Goal: Task Accomplishment & Management: Complete application form

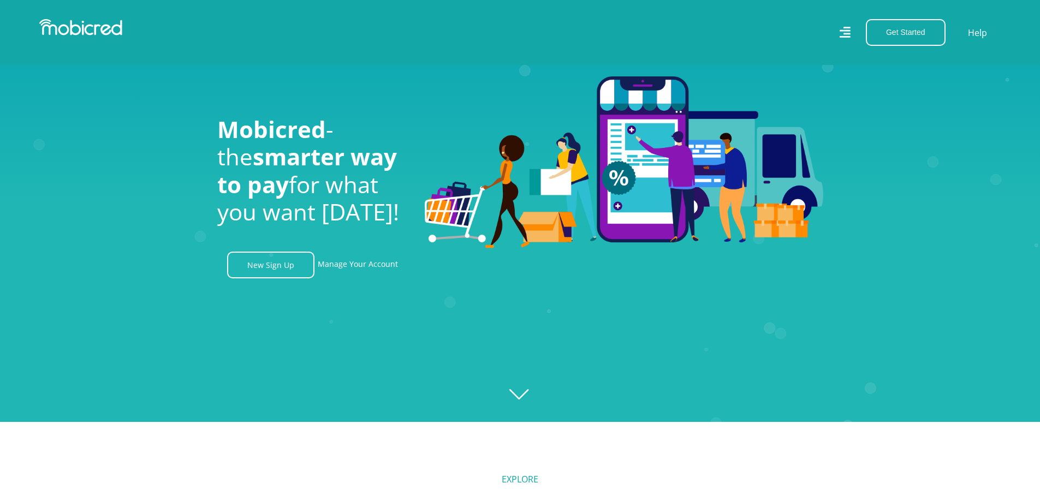
scroll to position [55, 0]
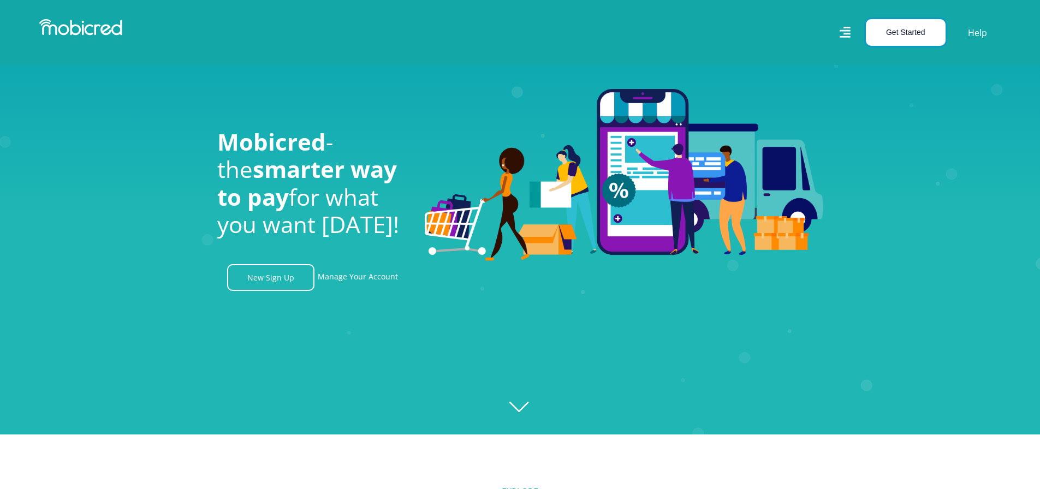
click at [898, 28] on button "Get Started" at bounding box center [906, 32] width 80 height 27
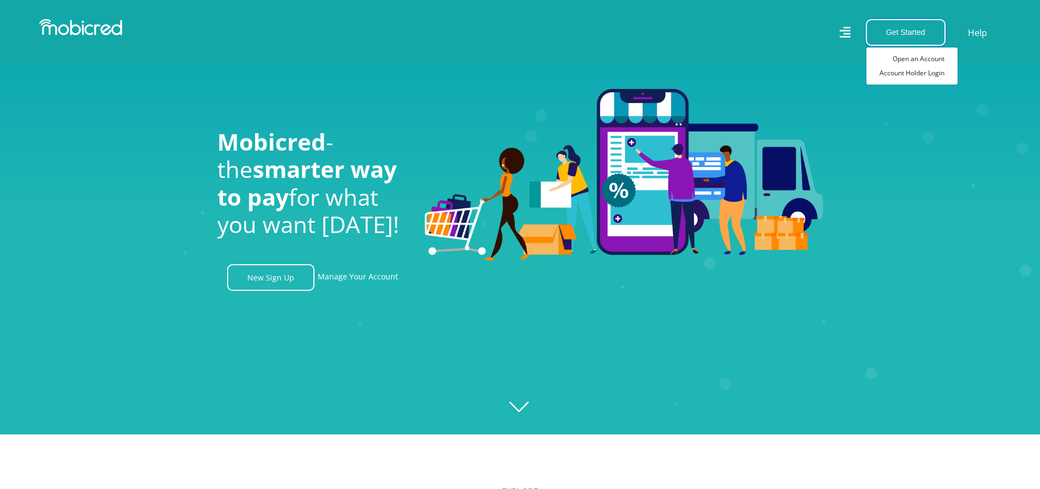
scroll to position [0, 2022]
click at [242, 276] on link "New Sign Up" at bounding box center [270, 277] width 87 height 27
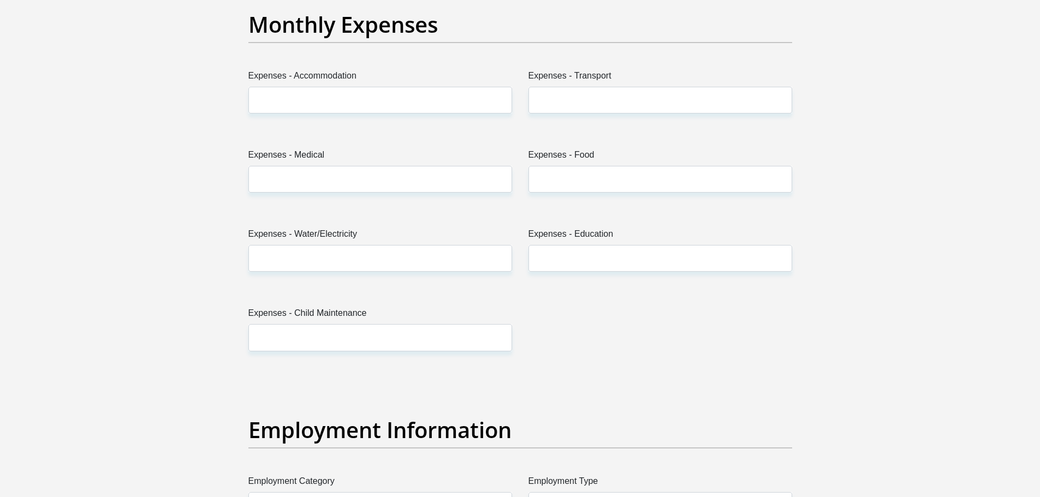
scroll to position [1583, 0]
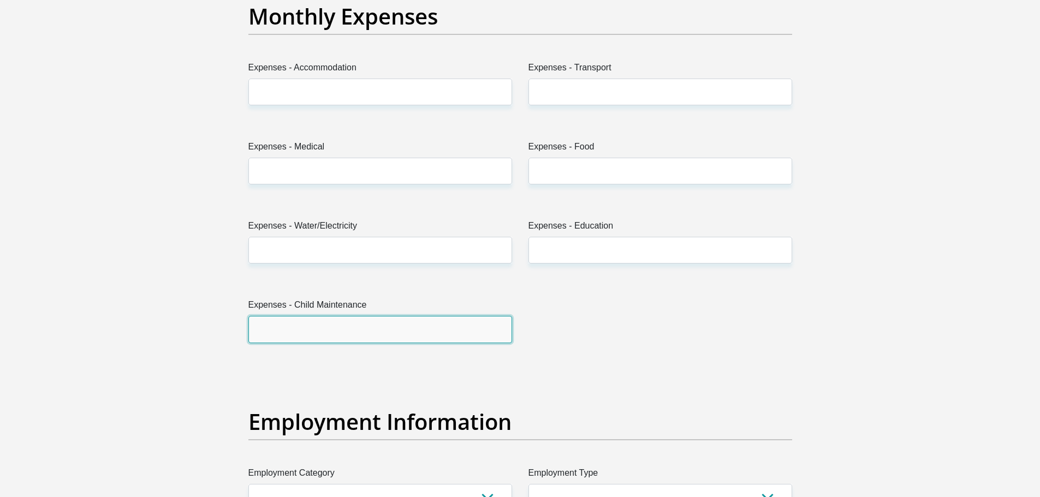
click at [371, 329] on input "Expenses - Child Maintenance" at bounding box center [380, 329] width 264 height 27
type input "0"
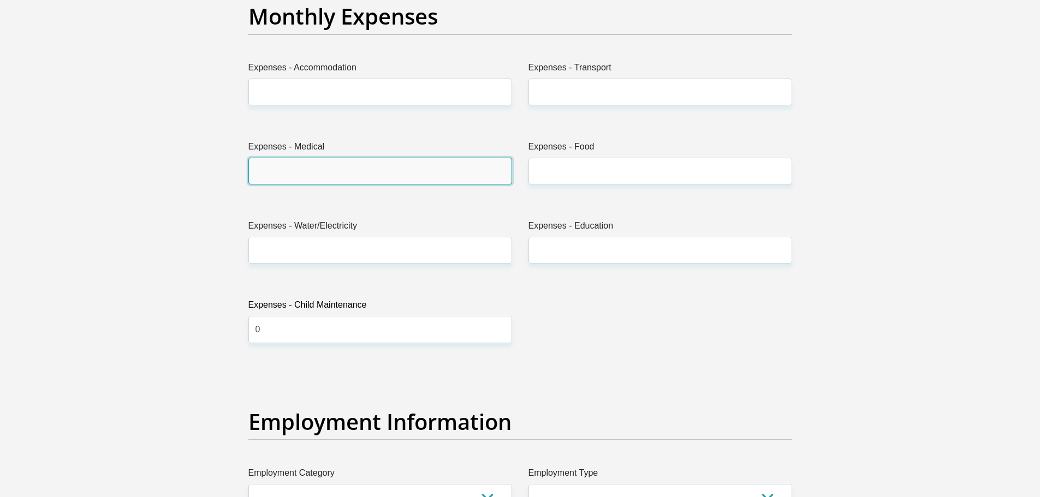
click at [336, 176] on input "Expenses - Medical" at bounding box center [380, 171] width 264 height 27
type input "500"
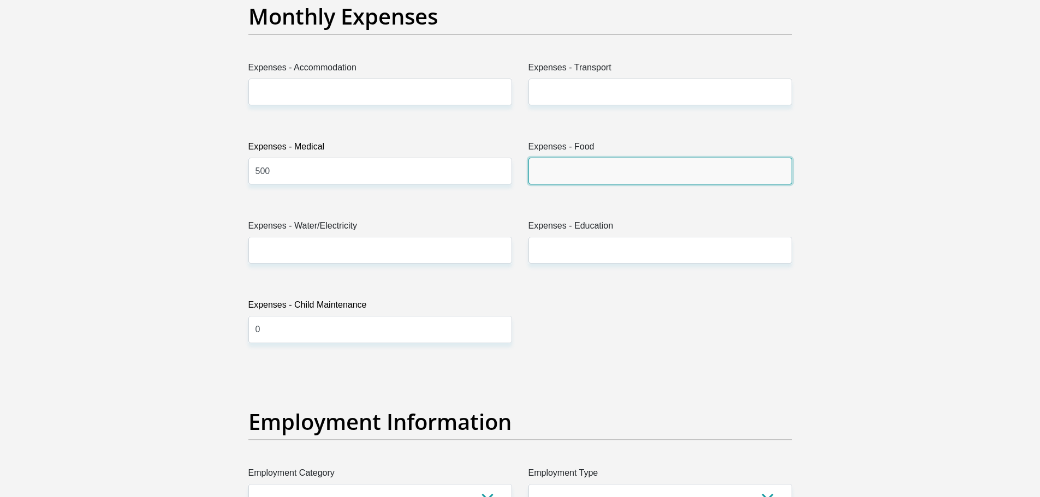
click at [562, 171] on input "Expenses - Food" at bounding box center [660, 171] width 264 height 27
type input "1200"
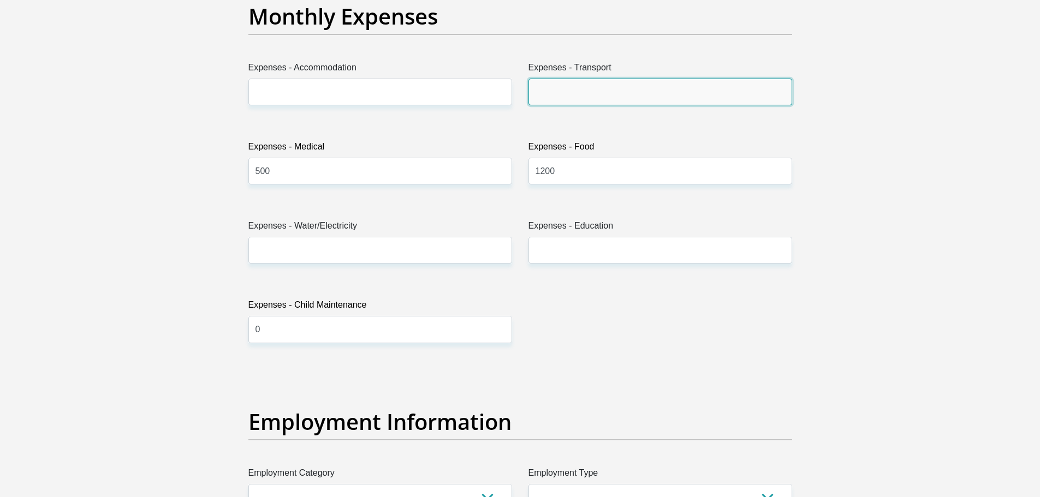
click at [575, 94] on input "Expenses - Transport" at bounding box center [660, 92] width 264 height 27
type input "400"
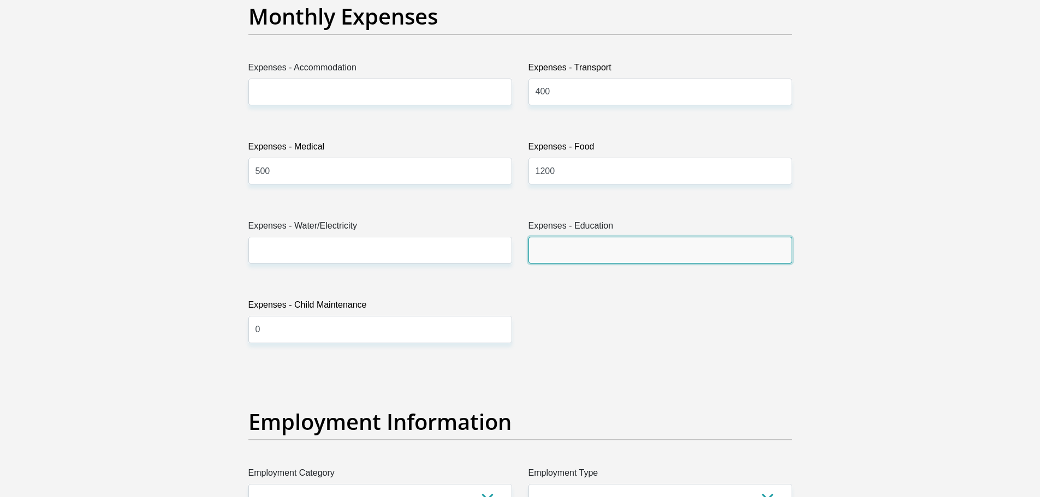
click at [581, 254] on input "Expenses - Education" at bounding box center [660, 250] width 264 height 27
type input "0"
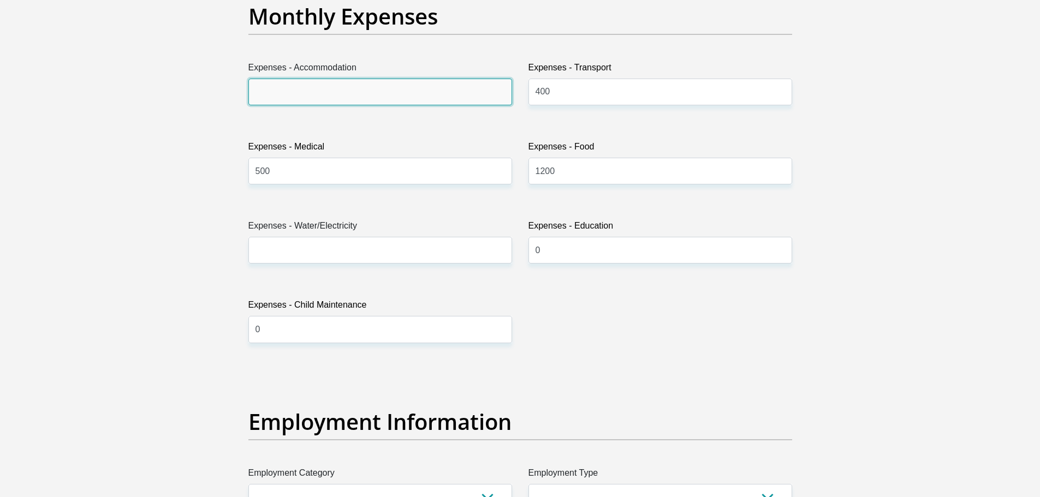
click at [363, 95] on input "Expenses - Accommodation" at bounding box center [380, 92] width 264 height 27
type input "2500"
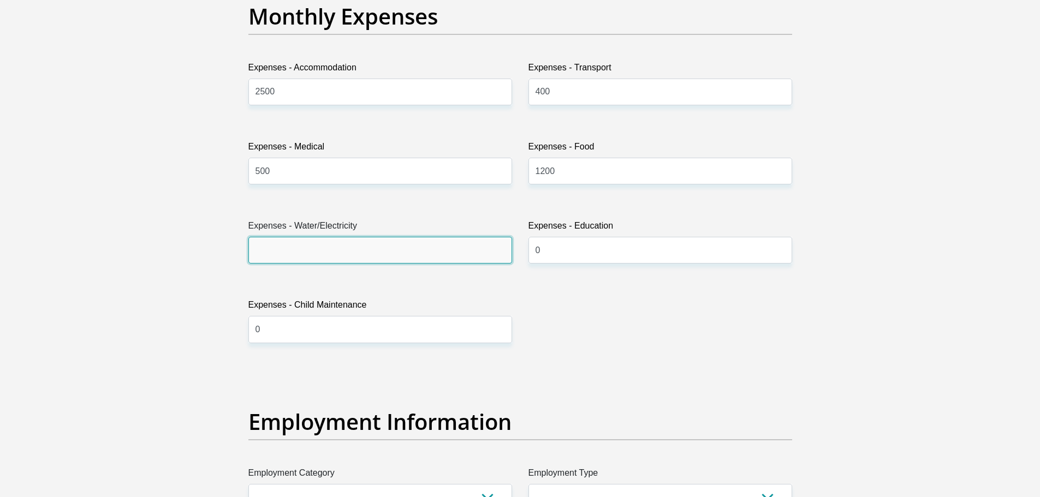
click at [363, 250] on input "Expenses - Water/Electricity" at bounding box center [380, 250] width 264 height 27
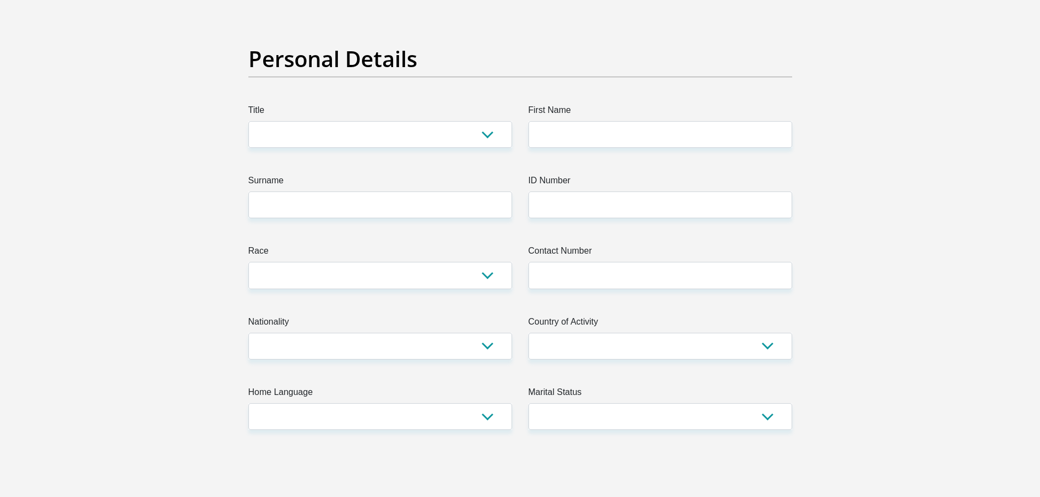
scroll to position [0, 0]
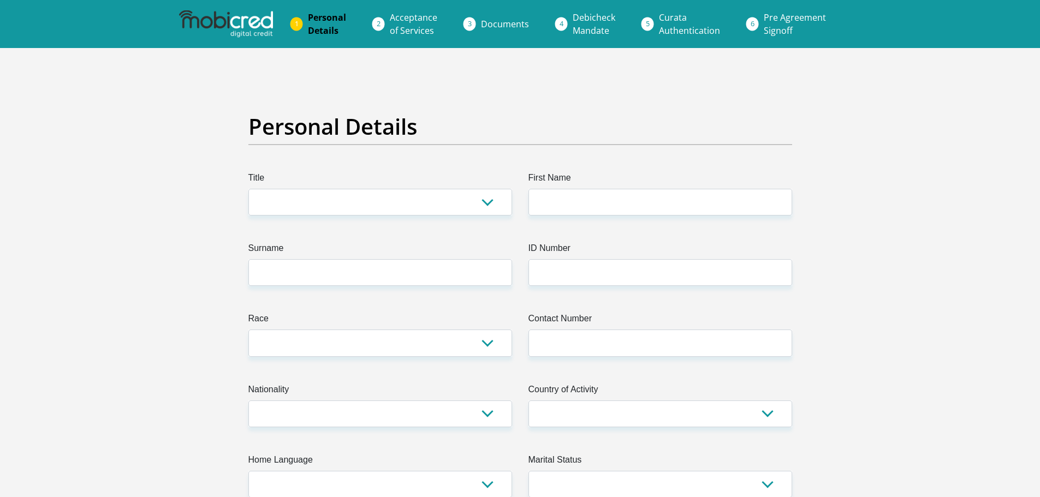
type input "700"
click at [362, 205] on select "Mr Ms Mrs Dr Other" at bounding box center [380, 202] width 264 height 27
select select "Mr"
click at [248, 189] on select "Mr Ms Mrs Dr Other" at bounding box center [380, 202] width 264 height 27
click at [550, 196] on input "First Name" at bounding box center [660, 202] width 264 height 27
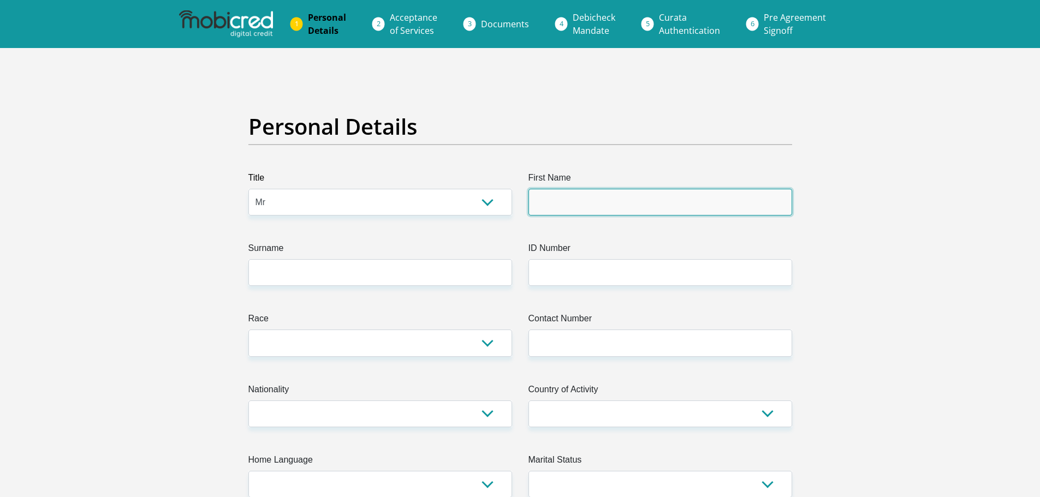
type input "JOSEPHNTSAKOTHEMBA"
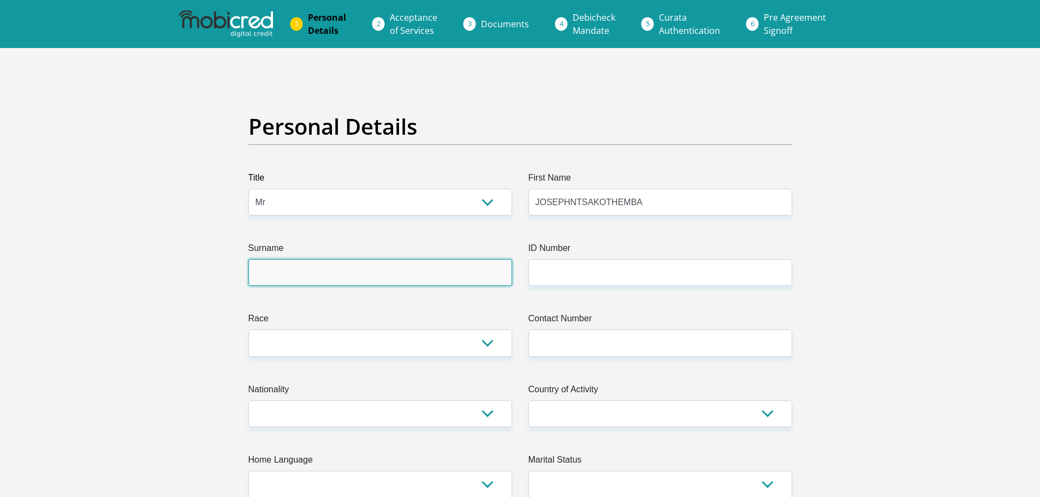
type input "NYEMBE"
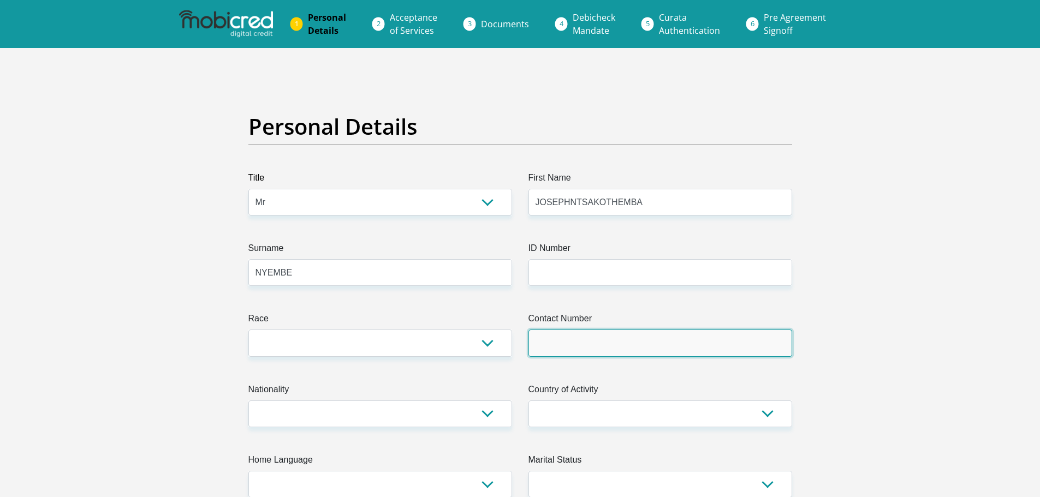
type input "0623671028"
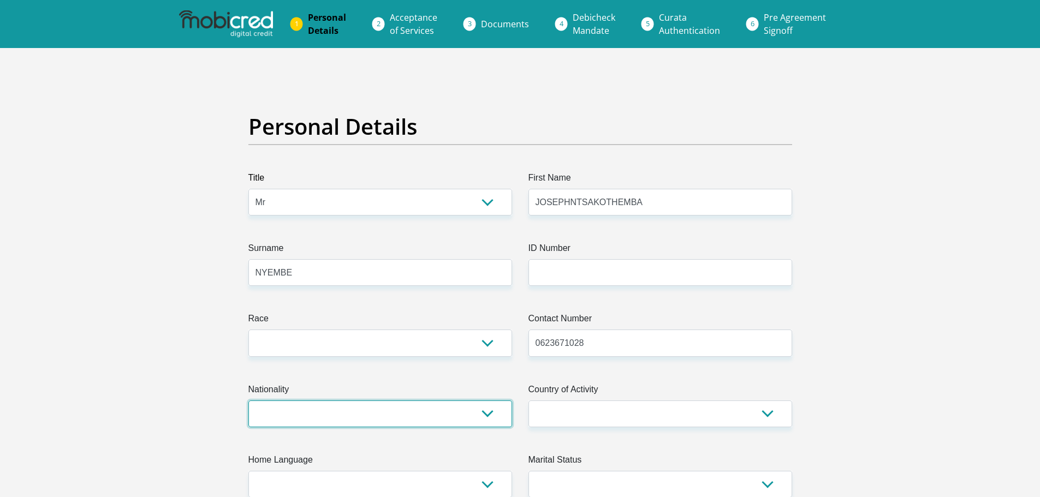
select select "ZAF"
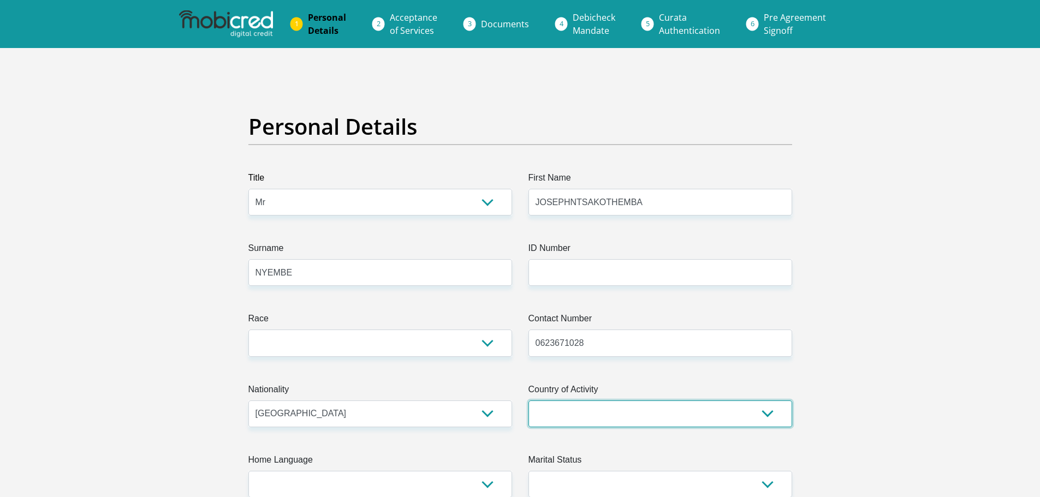
select select "ZAF"
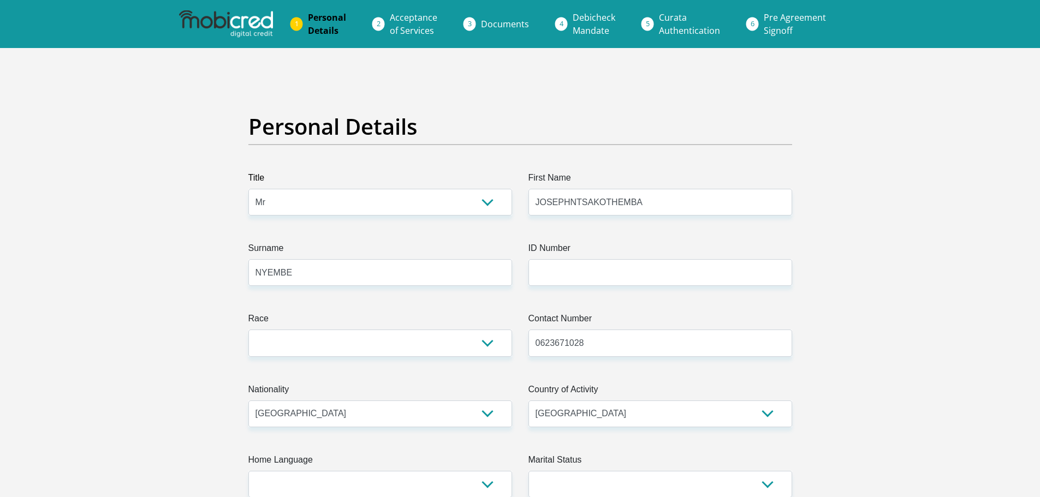
type input "BUILDING 3, LONGLAKE 19 BUSI"
type input "HEATON LANE, MODDERFONTEIN"
type input "LETHABONG"
type input "1609"
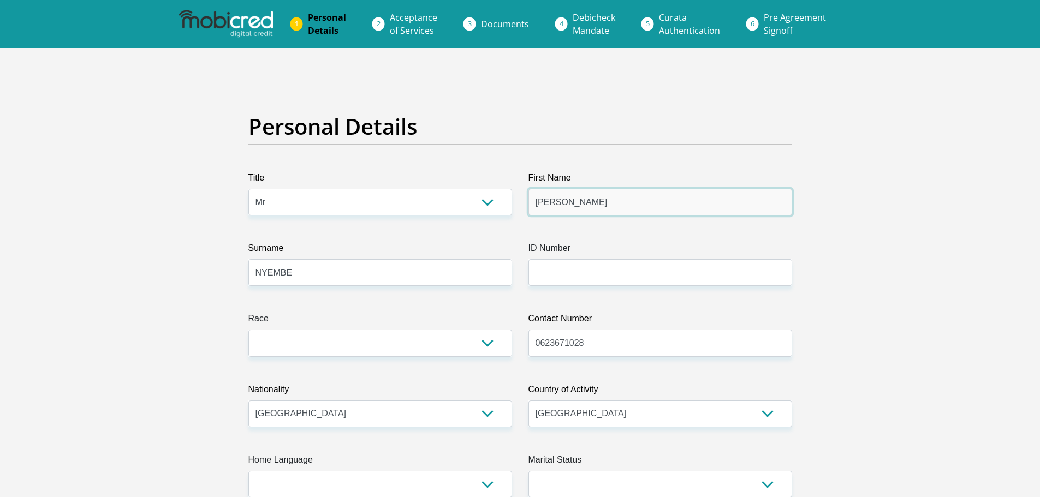
type input "JOSEPH"
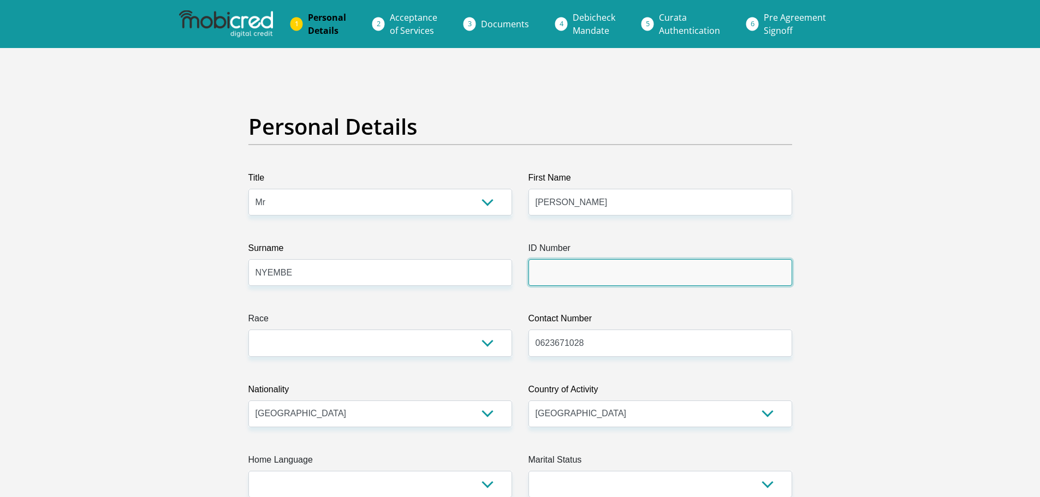
click at [553, 265] on input "ID Number" at bounding box center [660, 272] width 264 height 27
type input "9502105566083"
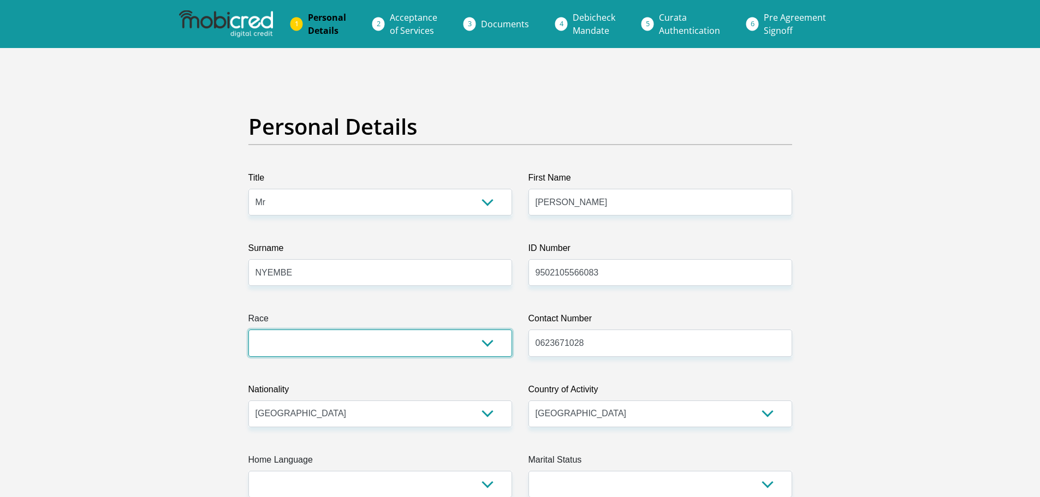
click at [353, 339] on select "Black Coloured Indian White Other" at bounding box center [380, 343] width 264 height 27
select select "1"
click at [248, 330] on select "Black Coloured Indian White Other" at bounding box center [380, 343] width 264 height 27
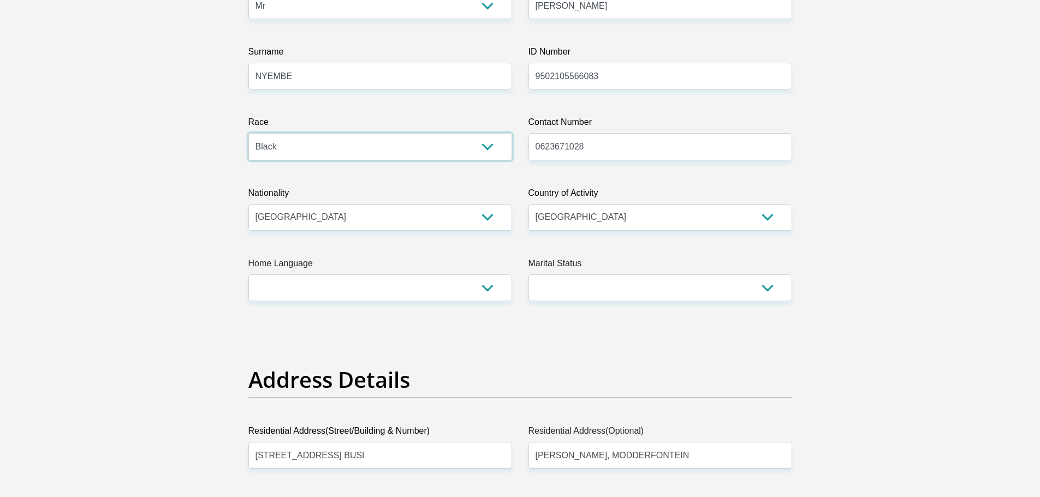
scroll to position [218, 0]
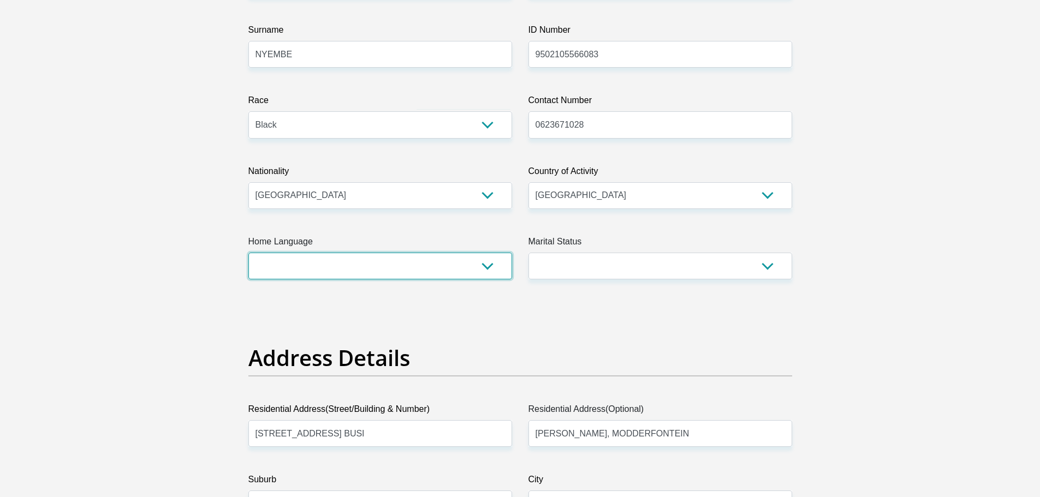
click at [385, 276] on select "Afrikaans English Sepedi South Ndebele Southern Sotho Swati Tsonga Tswana Venda…" at bounding box center [380, 266] width 264 height 27
select select "zul"
click at [248, 253] on select "Afrikaans English Sepedi South Ndebele Southern Sotho Swati Tsonga Tswana Venda…" at bounding box center [380, 266] width 264 height 27
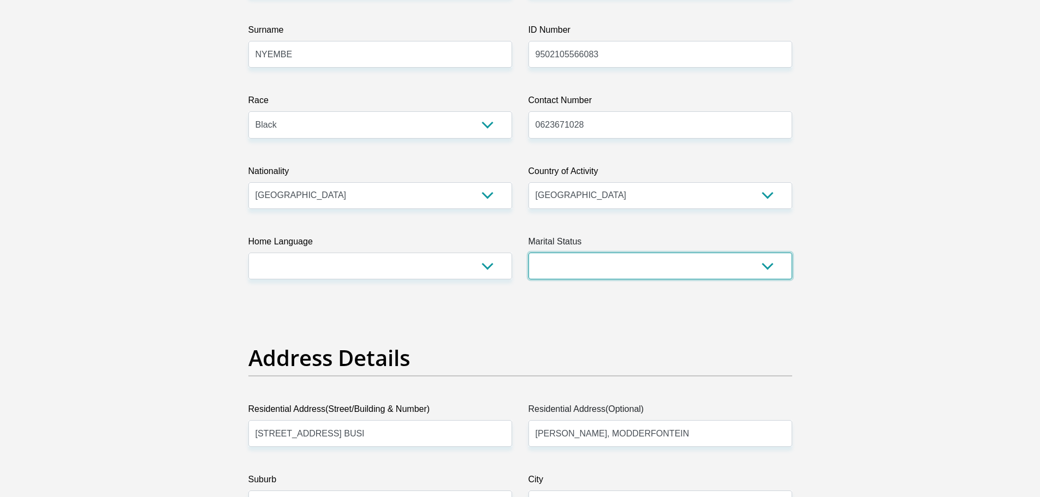
click at [572, 277] on select "Married ANC Single Divorced Widowed Married COP or Customary Law" at bounding box center [660, 266] width 264 height 27
select select "2"
click at [528, 253] on select "Married ANC Single Divorced Widowed Married COP or Customary Law" at bounding box center [660, 266] width 264 height 27
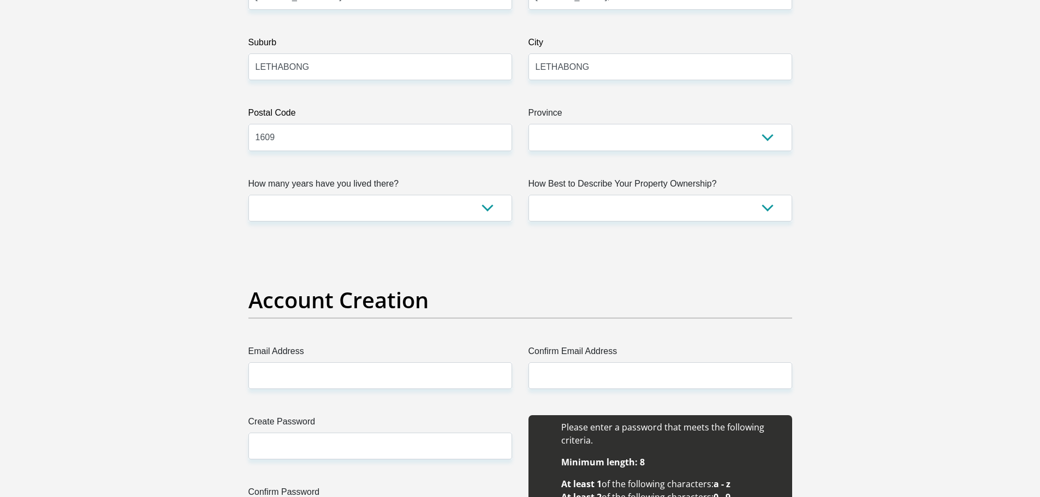
scroll to position [819, 0]
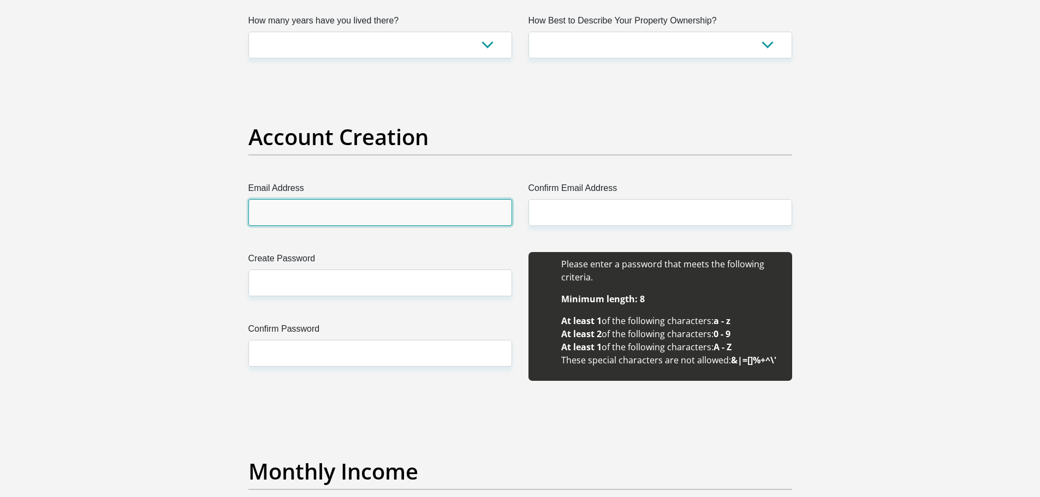
click at [356, 218] on input "Email Address" at bounding box center [380, 212] width 264 height 27
type input "thembanyembe80@gmail.com"
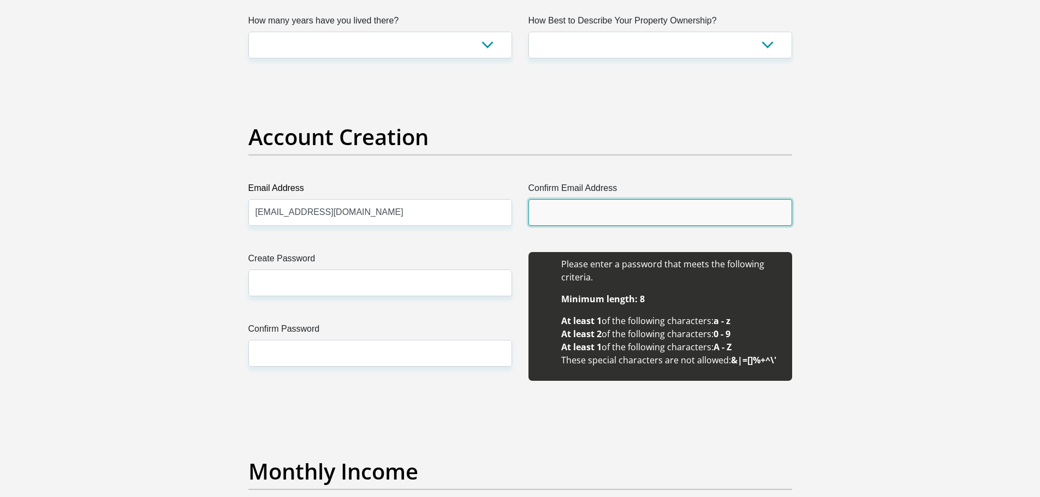
click at [562, 217] on input "Confirm Email Address" at bounding box center [660, 212] width 264 height 27
type input "T"
type input "thembanyembe80@gmail.com"
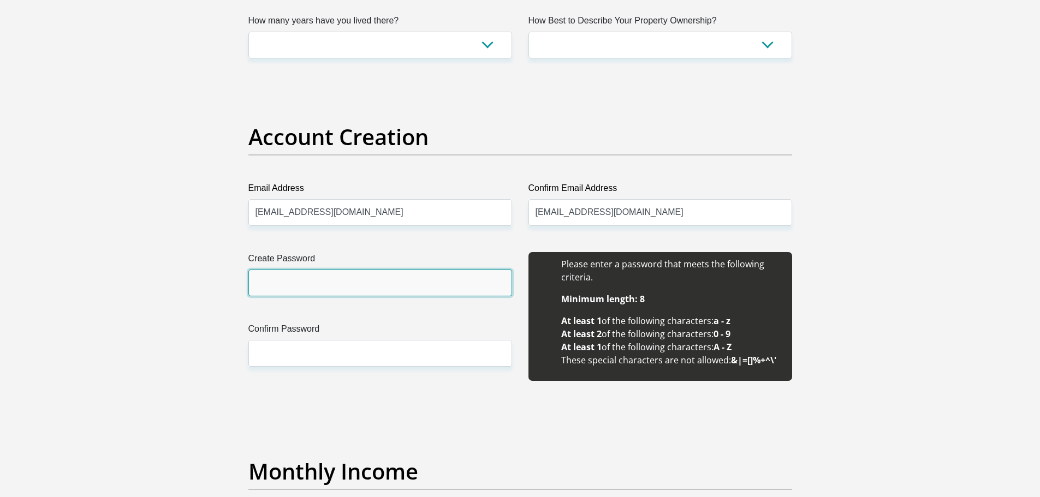
click at [312, 282] on input "Create Password" at bounding box center [380, 283] width 264 height 27
type input "Taylor@959585"
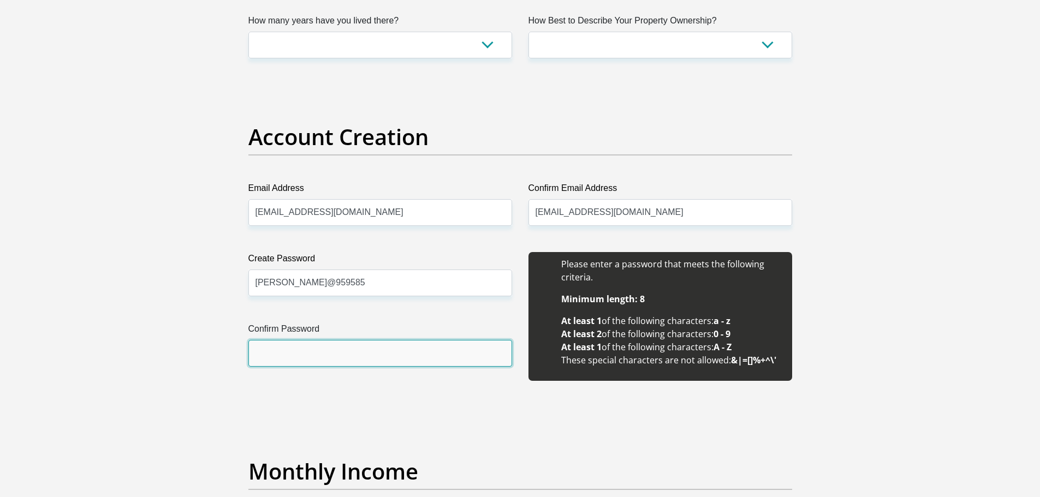
click at [314, 354] on input "Confirm Password" at bounding box center [380, 353] width 264 height 27
type input "Taylor@959585"
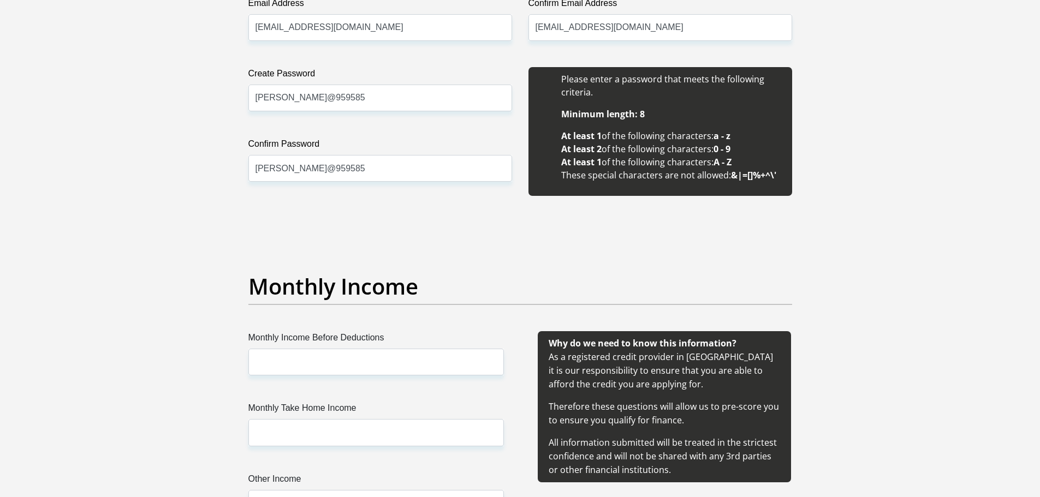
scroll to position [1092, 0]
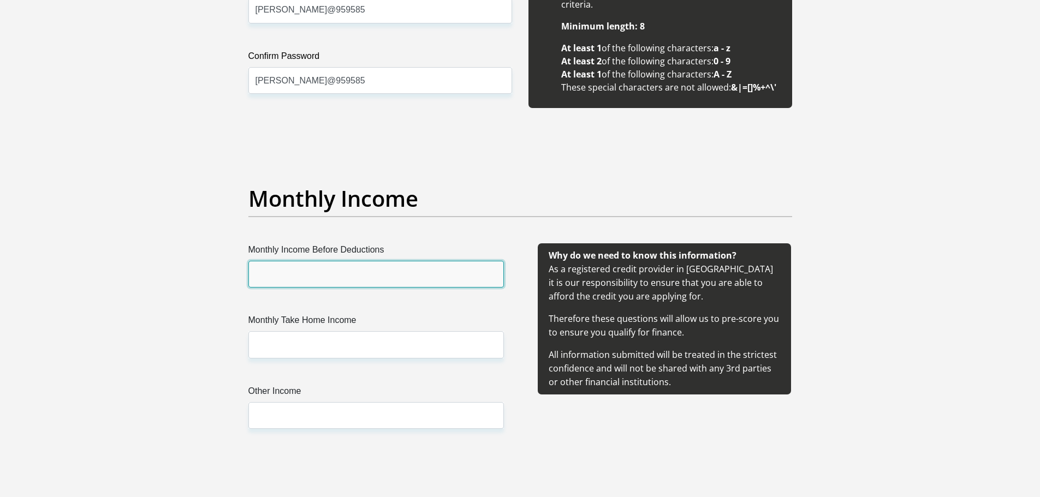
click at [299, 282] on input "Monthly Income Before Deductions" at bounding box center [375, 274] width 255 height 27
type input "8750"
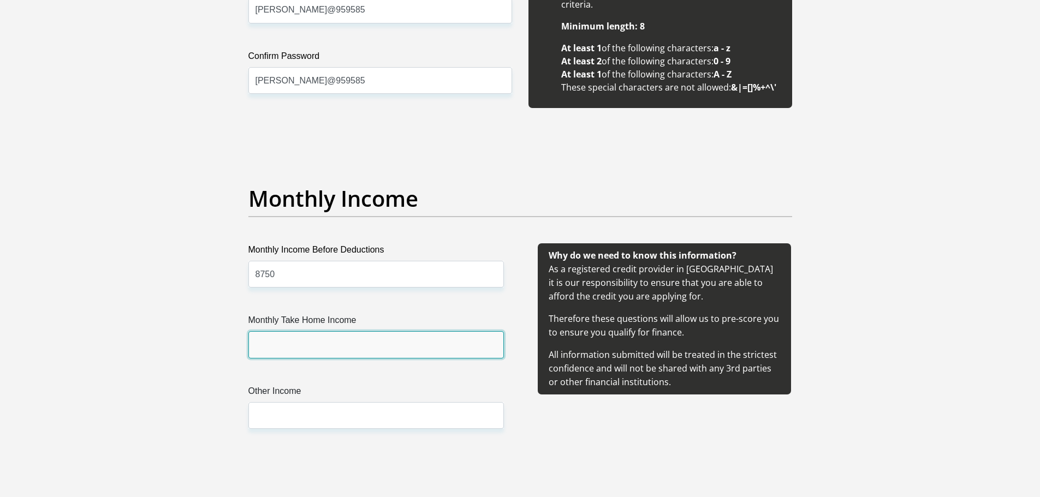
click at [310, 343] on input "Monthly Take Home Income" at bounding box center [375, 344] width 255 height 27
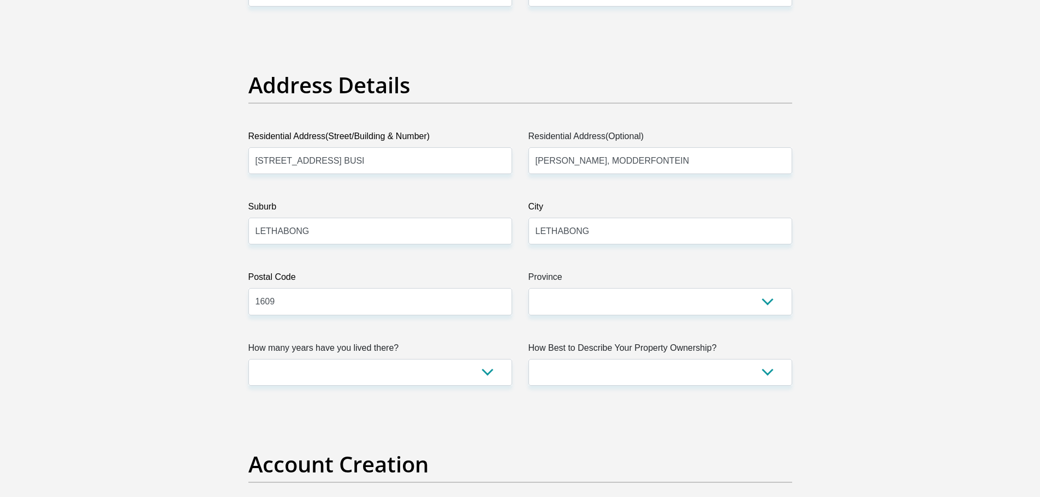
scroll to position [437, 0]
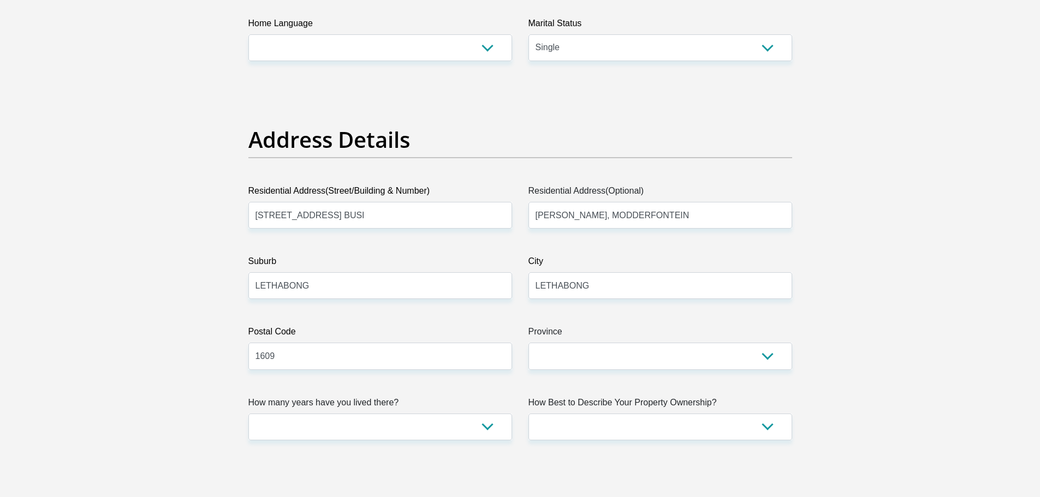
type input "8100"
click at [409, 430] on select "less than 1 year 1-3 years 3-5 years 5+ years" at bounding box center [380, 427] width 264 height 27
select select "5"
click at [248, 414] on select "less than 1 year 1-3 years 3-5 years 5+ years" at bounding box center [380, 427] width 264 height 27
click at [627, 426] on select "Owned Rented Family Owned Company Dwelling" at bounding box center [660, 427] width 264 height 27
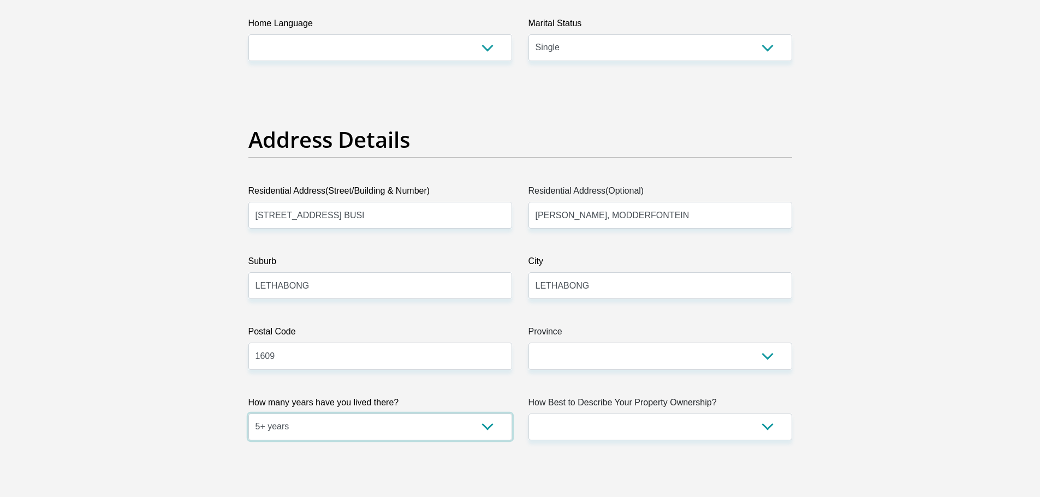
click at [313, 430] on select "less than 1 year 1-3 years 3-5 years 5+ years" at bounding box center [380, 427] width 264 height 27
click at [641, 416] on select "Owned Rented Family Owned Company Dwelling" at bounding box center [660, 427] width 264 height 27
select select "Rented"
click at [528, 414] on select "Owned Rented Family Owned Company Dwelling" at bounding box center [660, 427] width 264 height 27
click at [422, 218] on input "BUILDING 3, LONGLAKE 19 BUSI" at bounding box center [380, 215] width 264 height 27
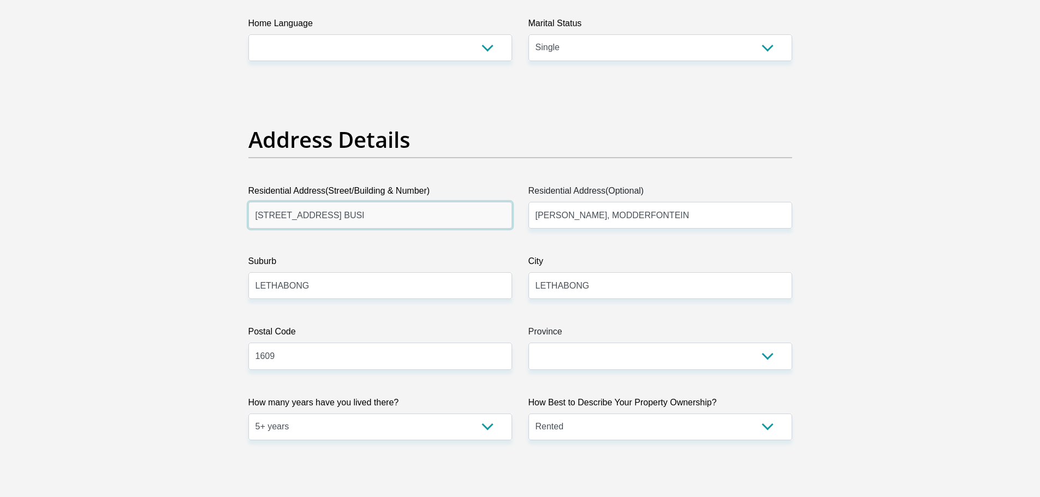
type input "149 Sunbird Place"
click at [323, 279] on input "LETHABONG" at bounding box center [380, 285] width 264 height 27
type input "L"
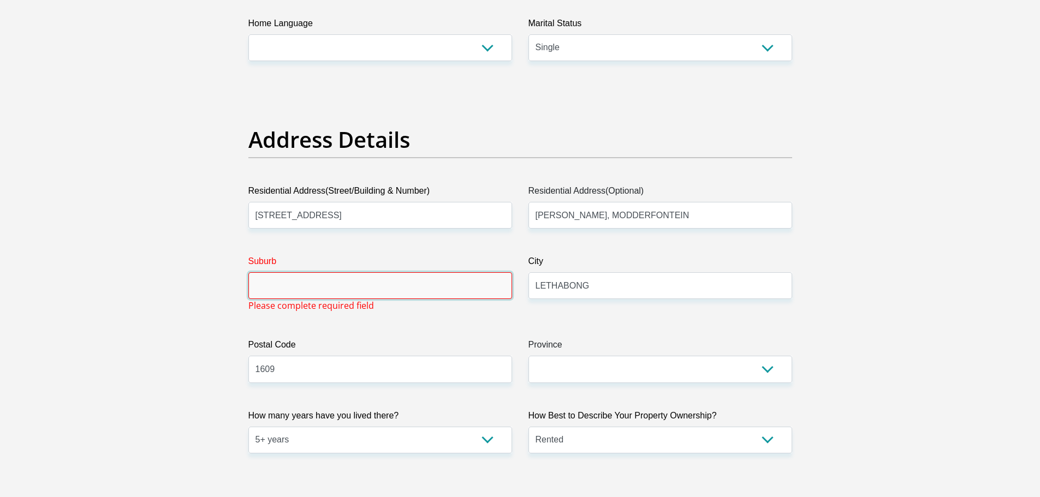
type input "a"
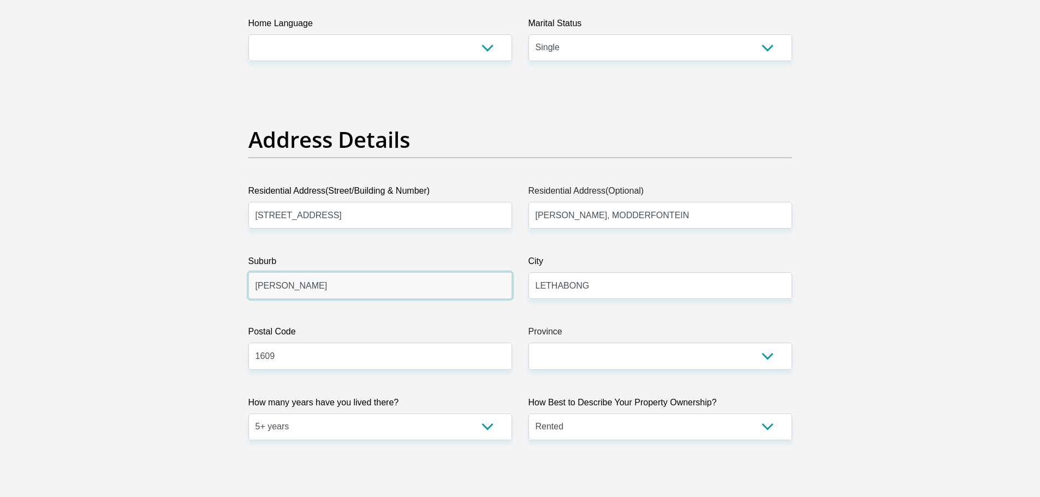
type input "Alexandra"
click at [314, 347] on input "1609" at bounding box center [380, 356] width 264 height 27
type input "1"
type input "2090"
drag, startPoint x: 602, startPoint y: 285, endPoint x: 597, endPoint y: 282, distance: 5.6
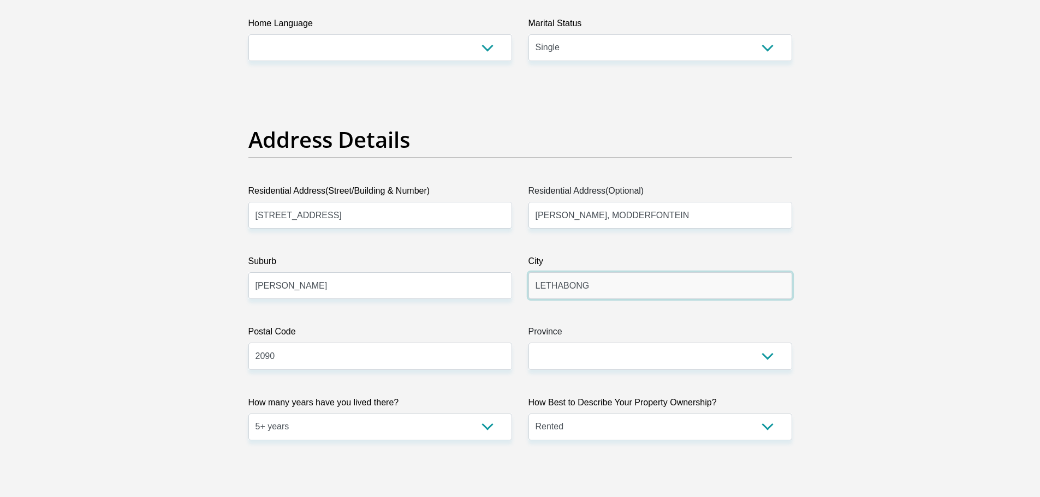
click at [602, 285] on input "LETHABONG" at bounding box center [660, 285] width 264 height 27
type input "L"
type input "Johannesburg"
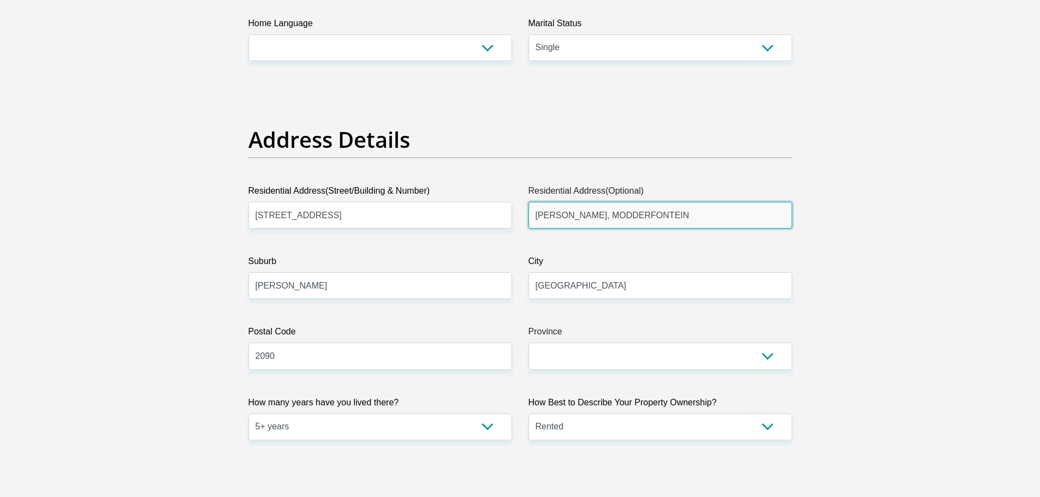
click at [682, 211] on input "HEATON LANE, MODDERFONTEIN" at bounding box center [660, 215] width 264 height 27
type input "H"
type input "East Bank"
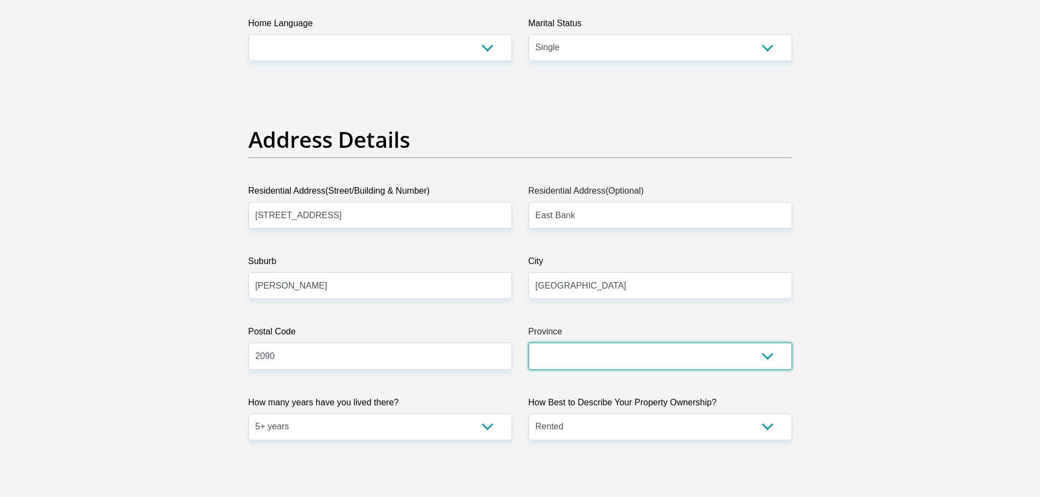
click at [664, 362] on select "Eastern Cape Free State Gauteng KwaZulu-Natal Limpopo Mpumalanga Northern Cape …" at bounding box center [660, 356] width 264 height 27
select select "Gauteng"
click at [528, 343] on select "Eastern Cape Free State Gauteng KwaZulu-Natal Limpopo Mpumalanga Northern Cape …" at bounding box center [660, 356] width 264 height 27
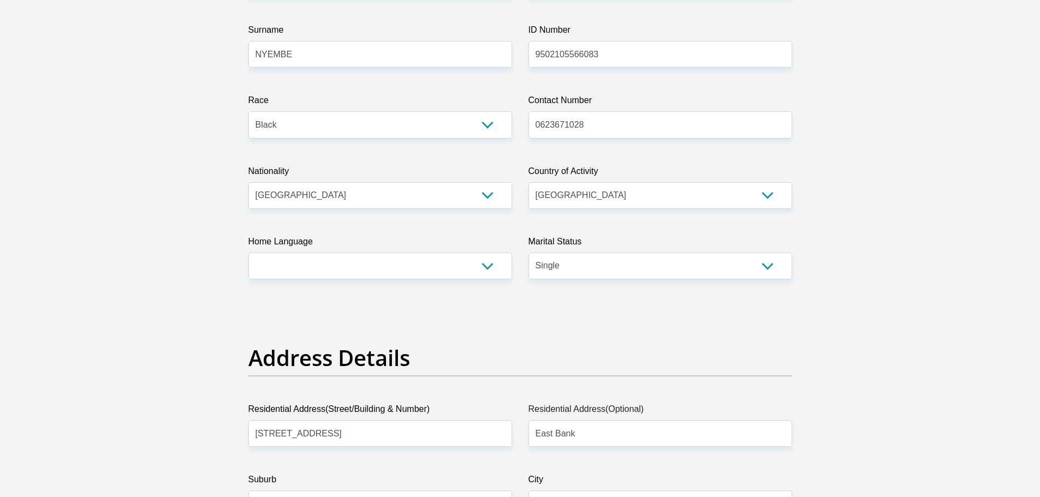
scroll to position [0, 0]
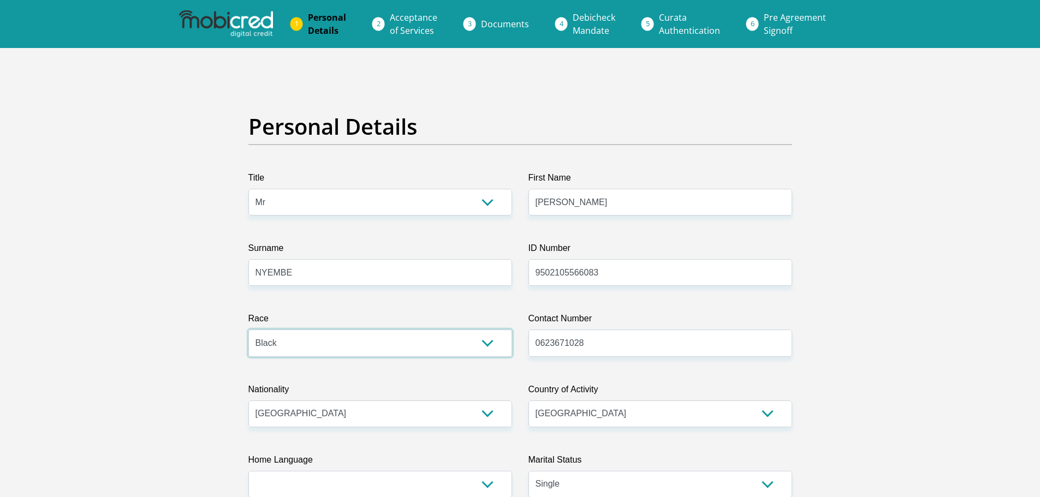
click at [451, 352] on select "Black Coloured Indian White Other" at bounding box center [380, 343] width 264 height 27
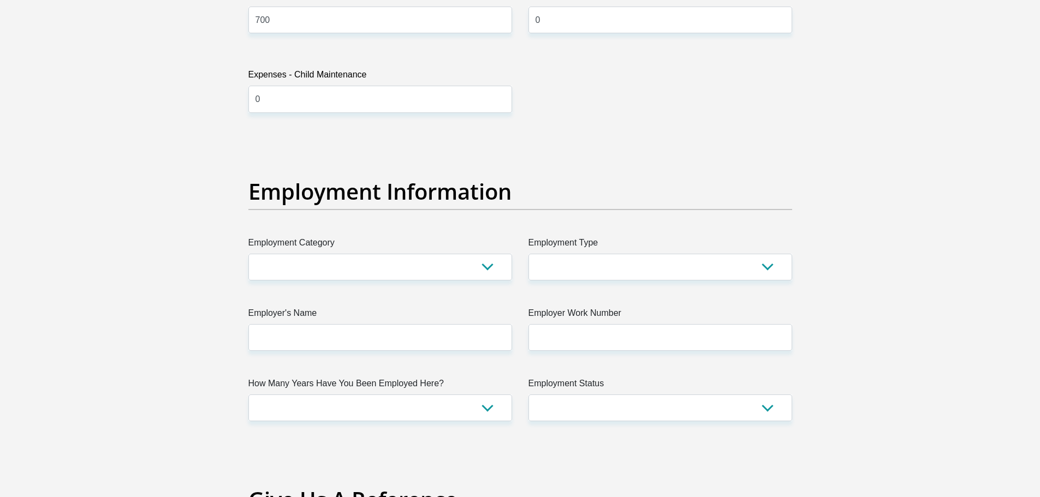
scroll to position [1856, 0]
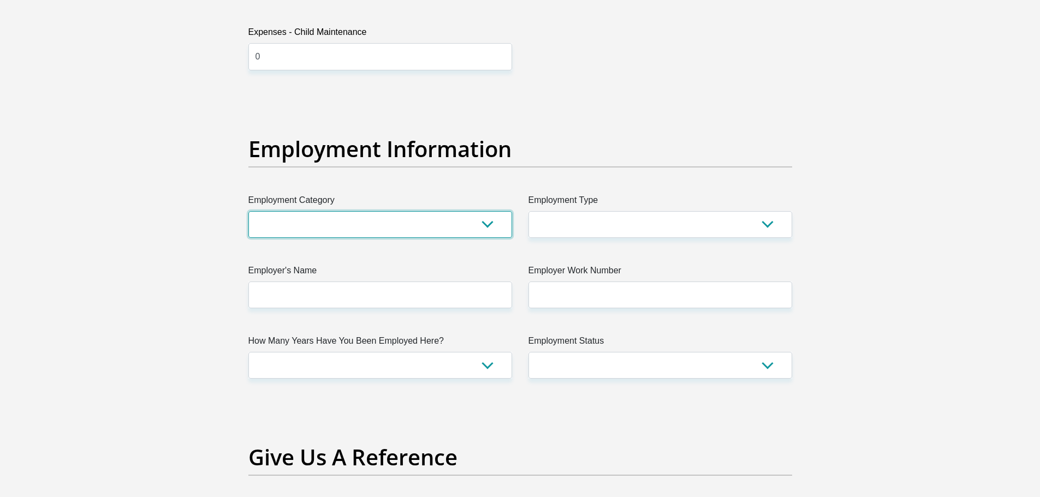
click at [473, 212] on select "AGRICULTURE ALCOHOL & TOBACCO CONSTRUCTION MATERIALS METALLURGY EQUIPMENT FOR R…" at bounding box center [380, 224] width 264 height 27
select select "14"
click at [248, 211] on select "AGRICULTURE ALCOHOL & TOBACCO CONSTRUCTION MATERIALS METALLURGY EQUIPMENT FOR R…" at bounding box center [380, 224] width 264 height 27
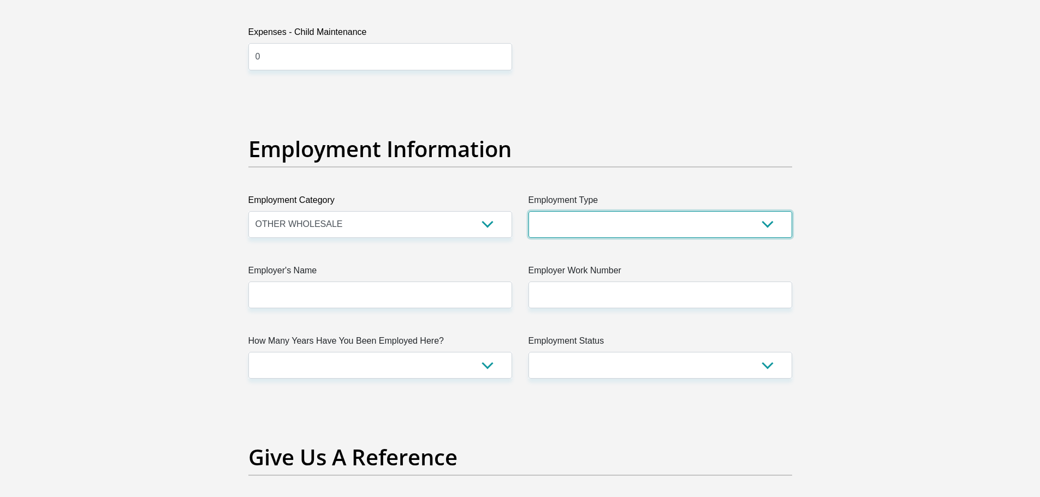
click at [664, 222] on select "College/Lecturer Craft Seller Creative Driver Executive Farmer Forces - Non Com…" at bounding box center [660, 224] width 264 height 27
select select "Production/Manufacturing"
click at [528, 211] on select "College/Lecturer Craft Seller Creative Driver Executive Farmer Forces - Non Com…" at bounding box center [660, 224] width 264 height 27
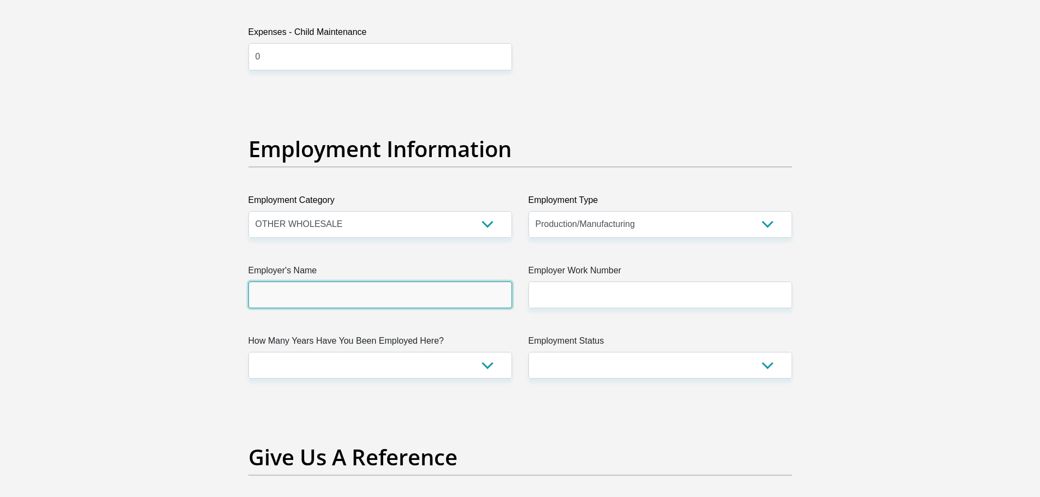
click at [370, 306] on input "Employer's Name" at bounding box center [380, 295] width 264 height 27
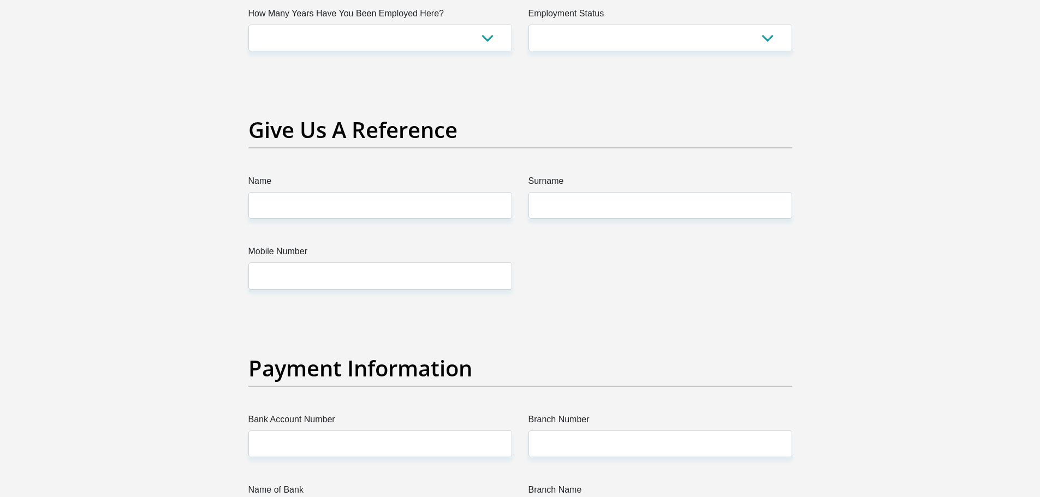
scroll to position [2129, 0]
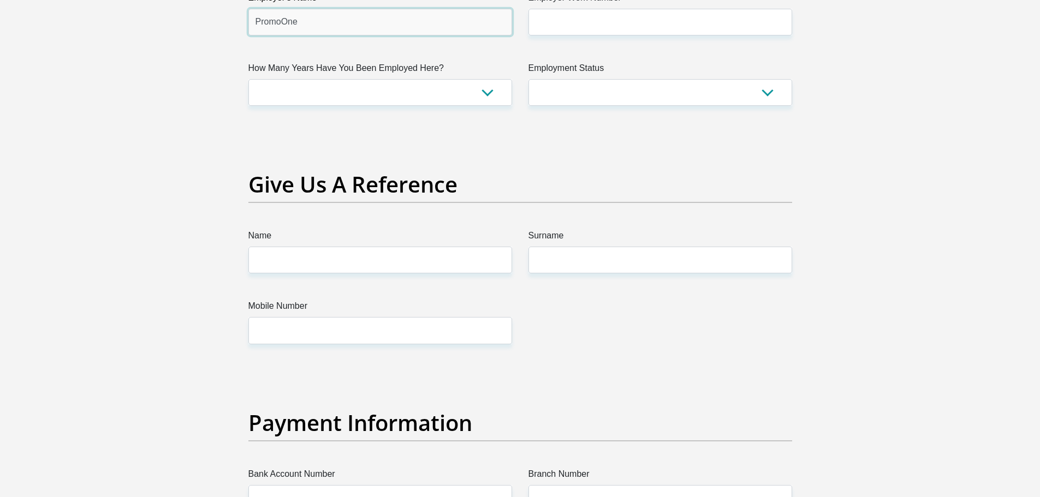
type input "PromoOne"
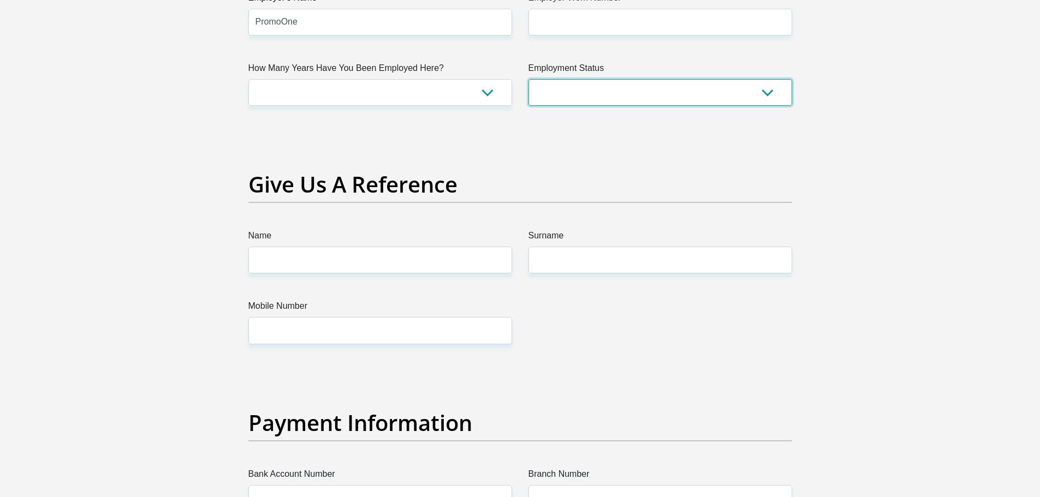
click at [624, 102] on select "Permanent/Full-time Part-time/Casual Contract Worker Self-Employed Housewife Re…" at bounding box center [660, 92] width 264 height 27
select select "1"
click at [528, 79] on select "Permanent/Full-time Part-time/Casual Contract Worker Self-Employed Housewife Re…" at bounding box center [660, 92] width 264 height 27
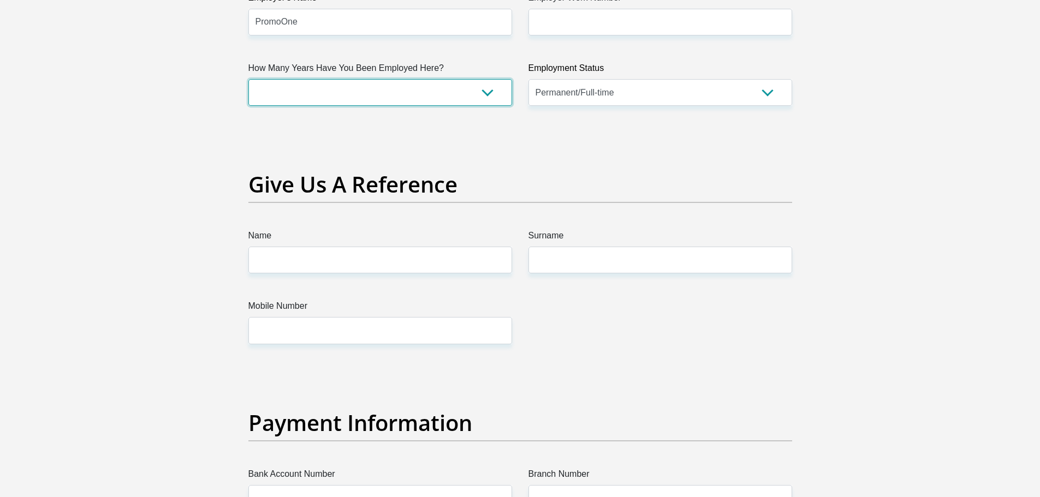
click at [487, 88] on select "less than 1 year 1-3 years 3-5 years 5+ years" at bounding box center [380, 92] width 264 height 27
select select "24"
click at [248, 79] on select "less than 1 year 1-3 years 3-5 years 5+ years" at bounding box center [380, 92] width 264 height 27
click at [496, 101] on select "less than 1 year 1-3 years 3-5 years 5+ years" at bounding box center [380, 92] width 264 height 27
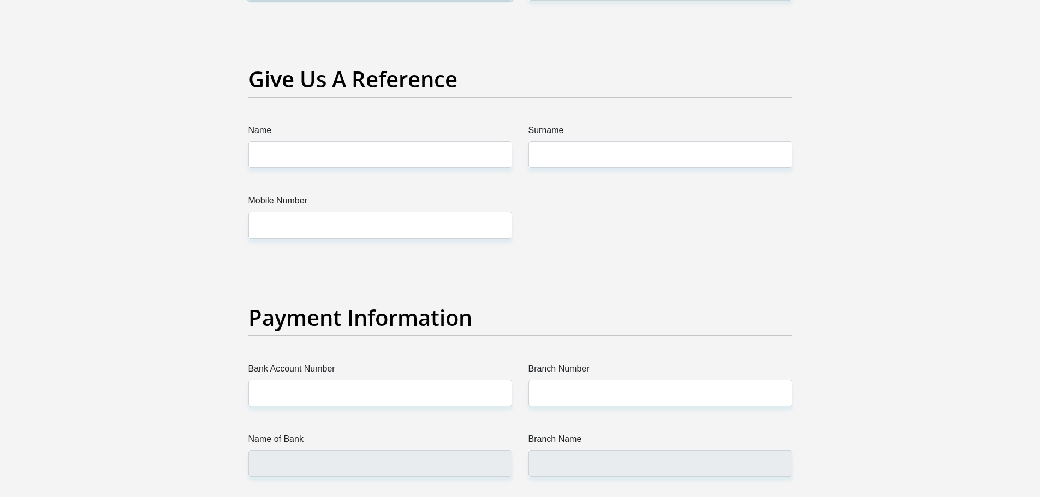
scroll to position [2238, 0]
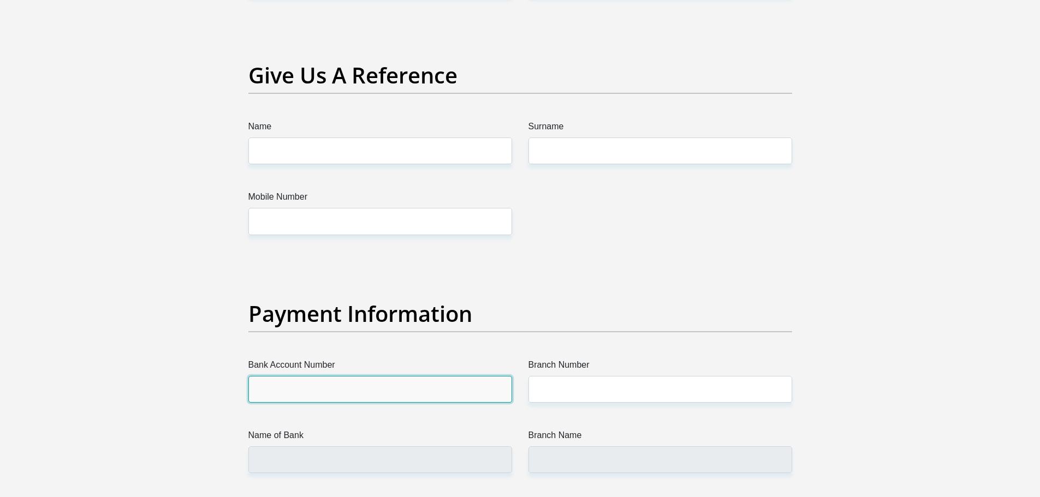
click at [350, 388] on input "Bank Account Number" at bounding box center [380, 389] width 264 height 27
type input "Capitec Bank"
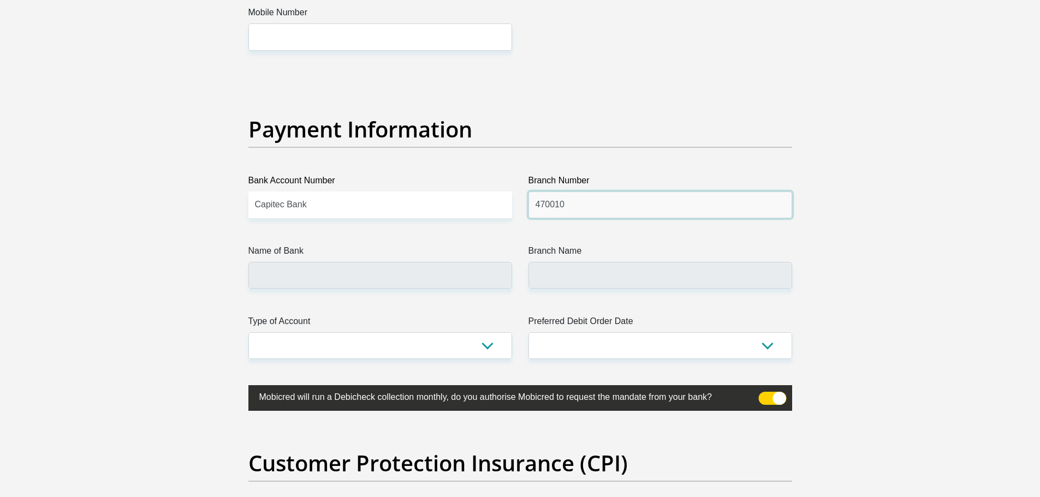
scroll to position [2456, 0]
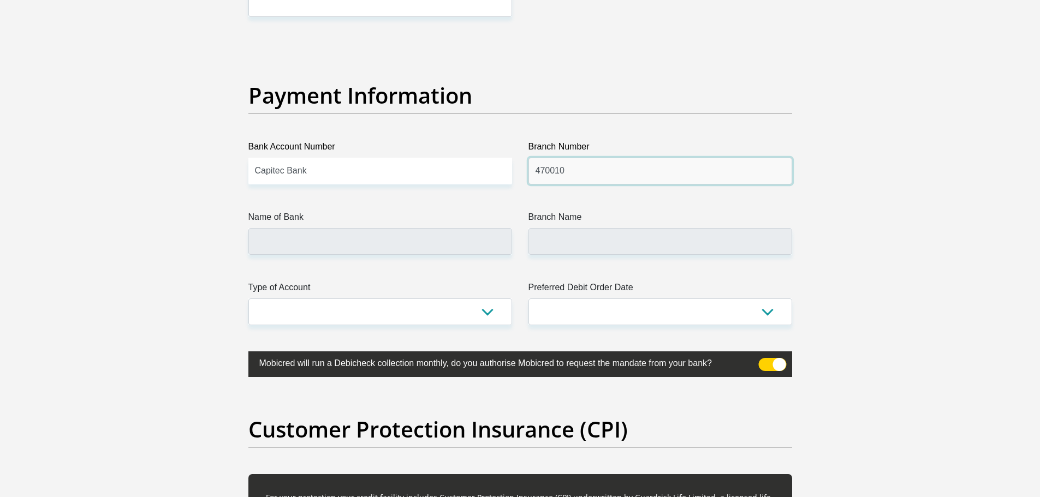
type input "470010"
click at [297, 230] on input "Name of Bank" at bounding box center [380, 241] width 264 height 27
type input "CAPITEC BANK LIMITED"
type input "CAPITEC BANK CPC"
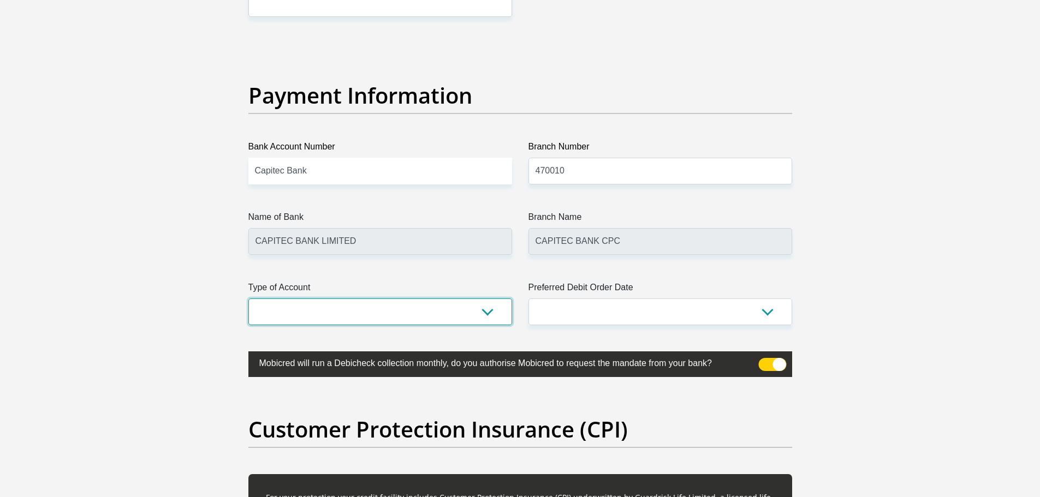
click at [431, 312] on select "Cheque Savings" at bounding box center [380, 312] width 264 height 27
select select "SAV"
click at [248, 299] on select "Cheque Savings" at bounding box center [380, 312] width 264 height 27
click at [580, 314] on select "1st 2nd 3rd 4th 5th 7th 18th 19th 20th 21st 22nd 23rd 24th 25th 26th 27th 28th …" at bounding box center [660, 312] width 264 height 27
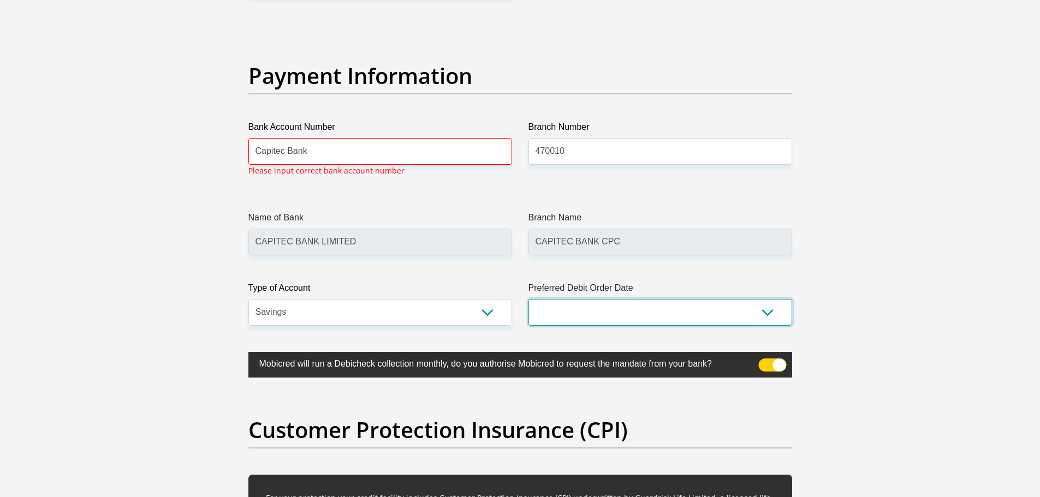
select select "25"
click at [528, 299] on select "1st 2nd 3rd 4th 5th 7th 18th 19th 20th 21st 22nd 23rd 24th 25th 26th 27th 28th …" at bounding box center [660, 312] width 264 height 27
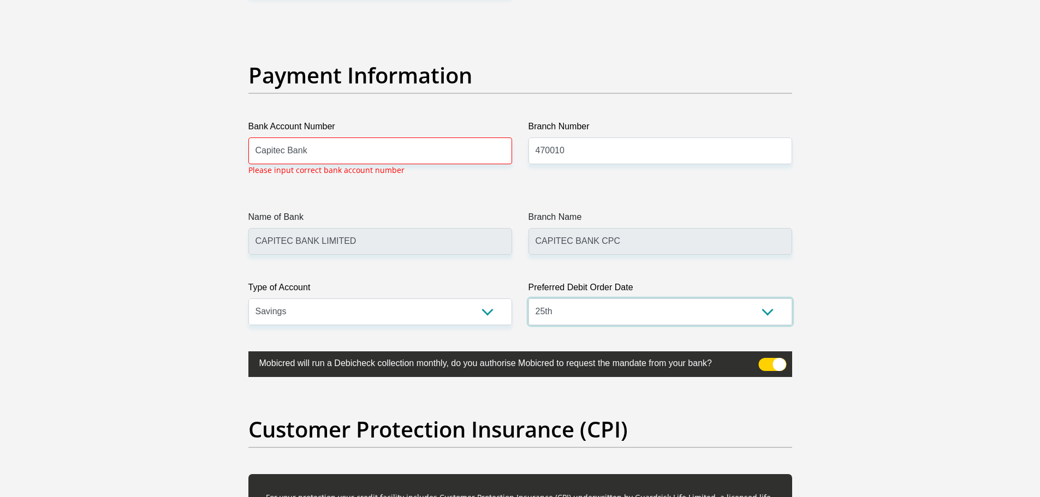
scroll to position [2477, 0]
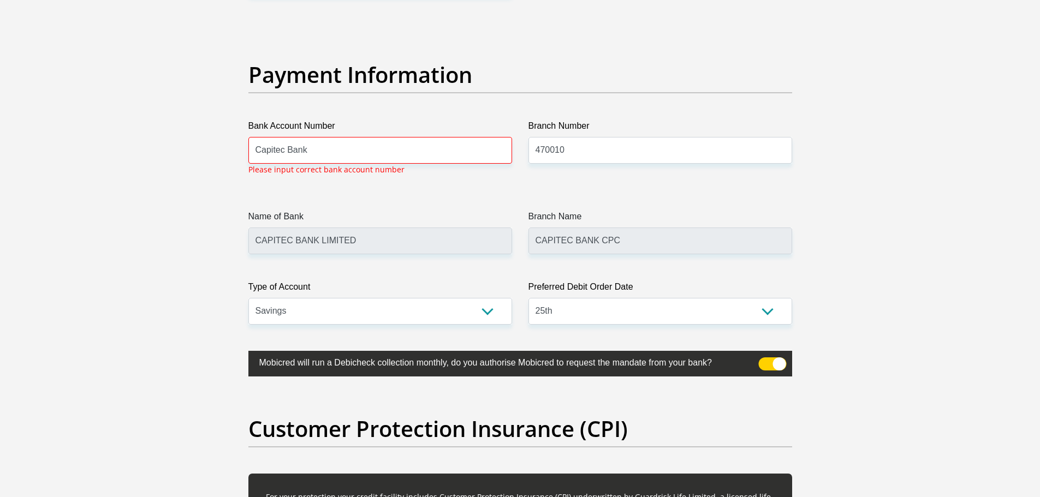
click at [782, 364] on span at bounding box center [772, 364] width 28 height 13
click at [765, 360] on input "checkbox" at bounding box center [765, 360] width 0 height 0
click at [782, 364] on span at bounding box center [772, 364] width 28 height 13
click at [765, 360] on input "checkbox" at bounding box center [765, 360] width 0 height 0
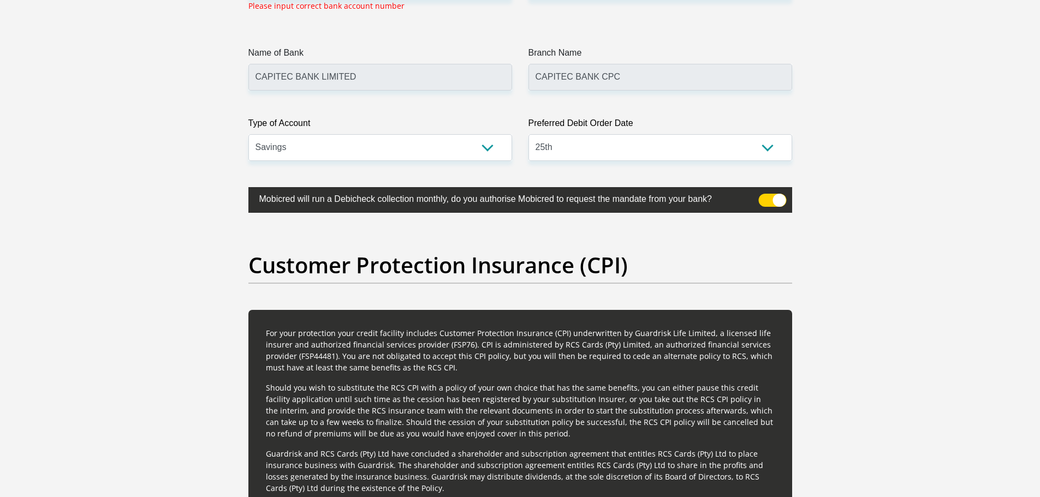
scroll to position [2259, 0]
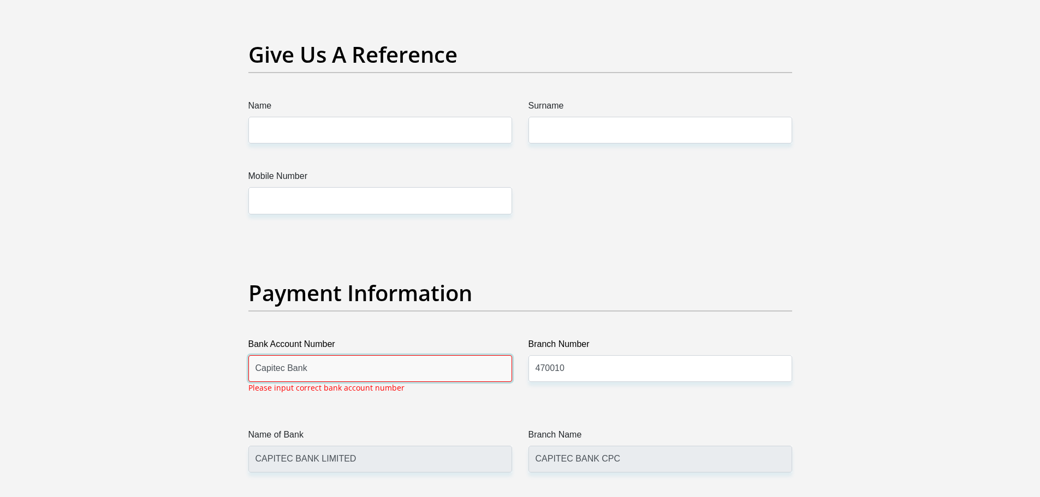
click at [324, 368] on input "Capitec Bank" at bounding box center [380, 368] width 264 height 27
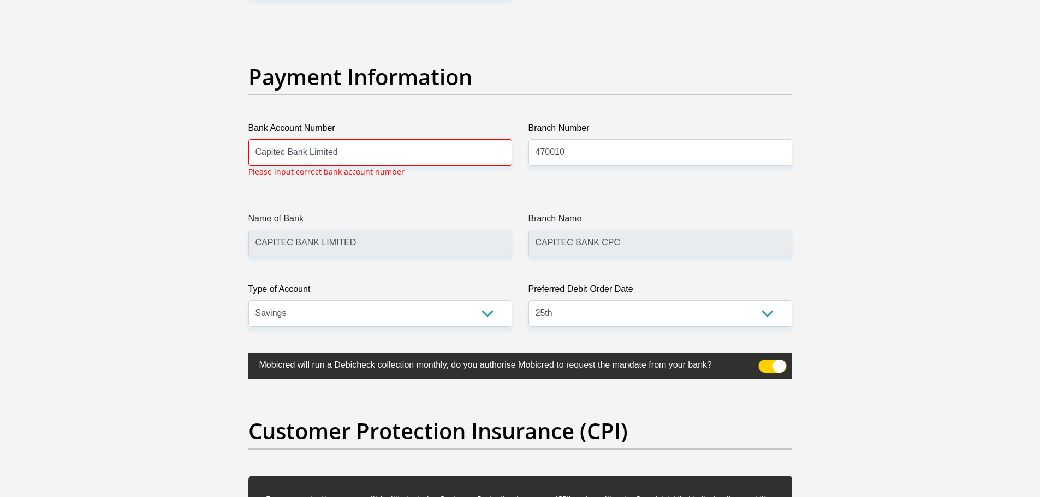
scroll to position [2477, 0]
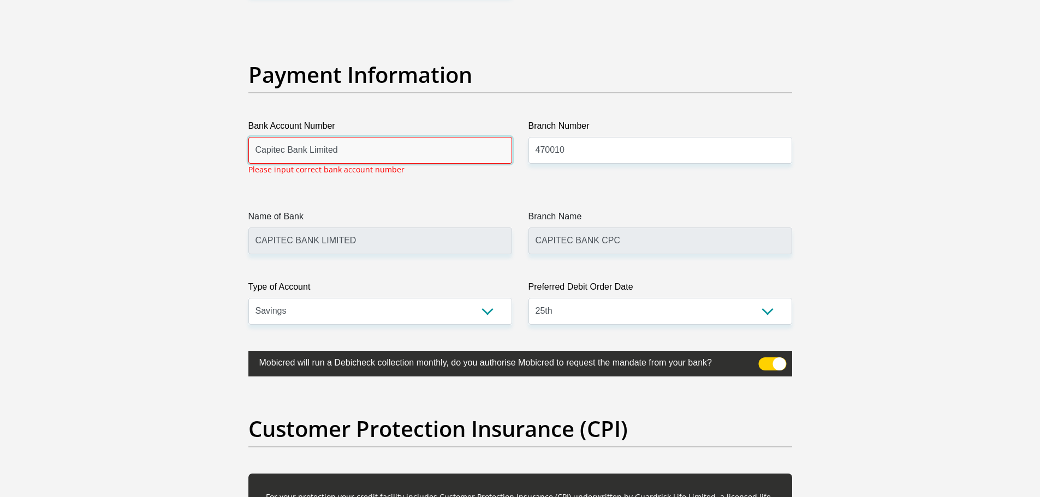
drag, startPoint x: 339, startPoint y: 152, endPoint x: 230, endPoint y: 151, distance: 109.2
type input "C"
type input "1714330131"
click at [721, 217] on div "Branch Name CAPITEC BANK CPC" at bounding box center [660, 232] width 264 height 44
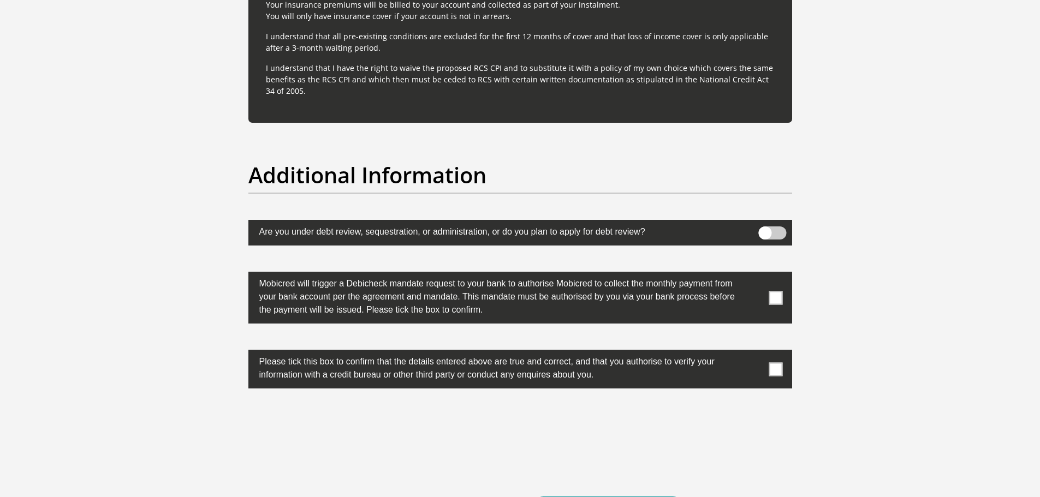
scroll to position [3241, 0]
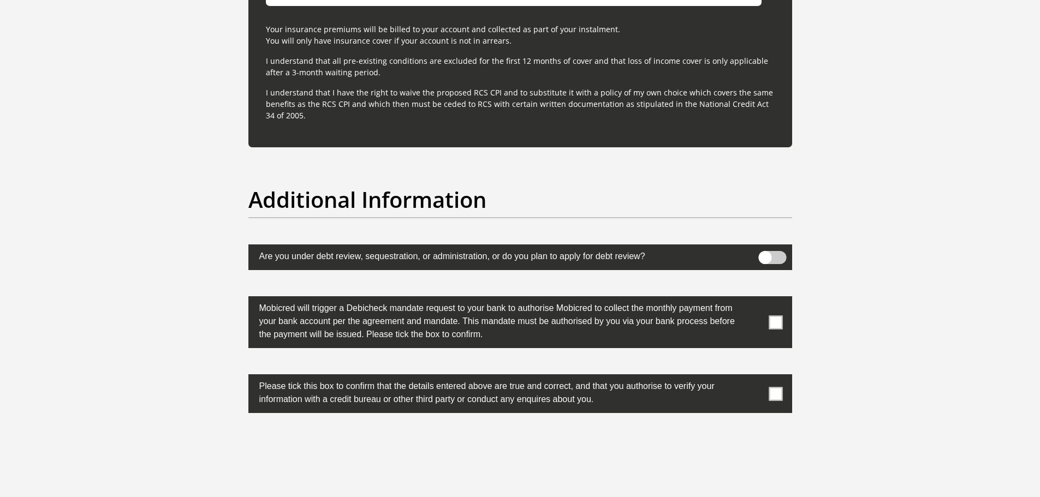
click at [775, 256] on span at bounding box center [772, 257] width 28 height 13
click at [765, 254] on input "checkbox" at bounding box center [765, 254] width 0 height 0
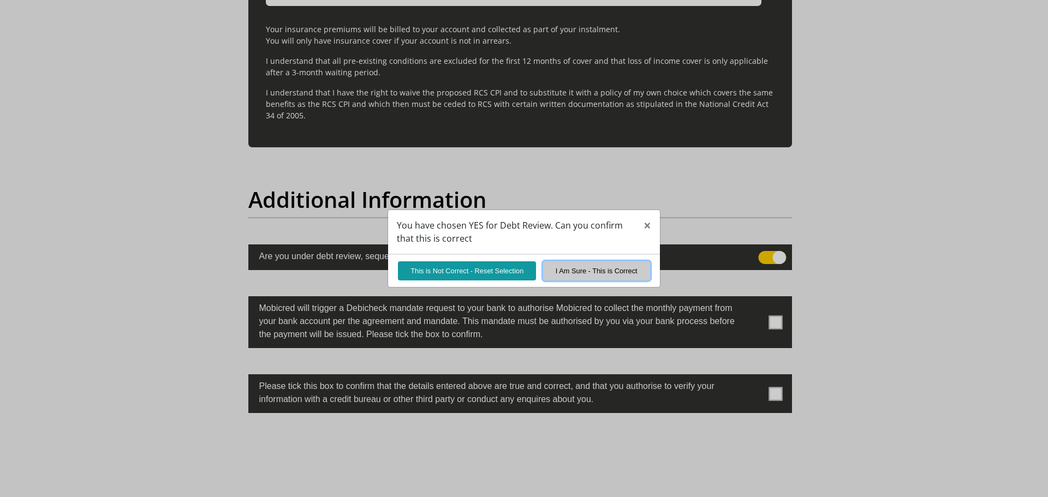
click at [580, 268] on button "I Am Sure - This is Correct" at bounding box center [596, 270] width 107 height 19
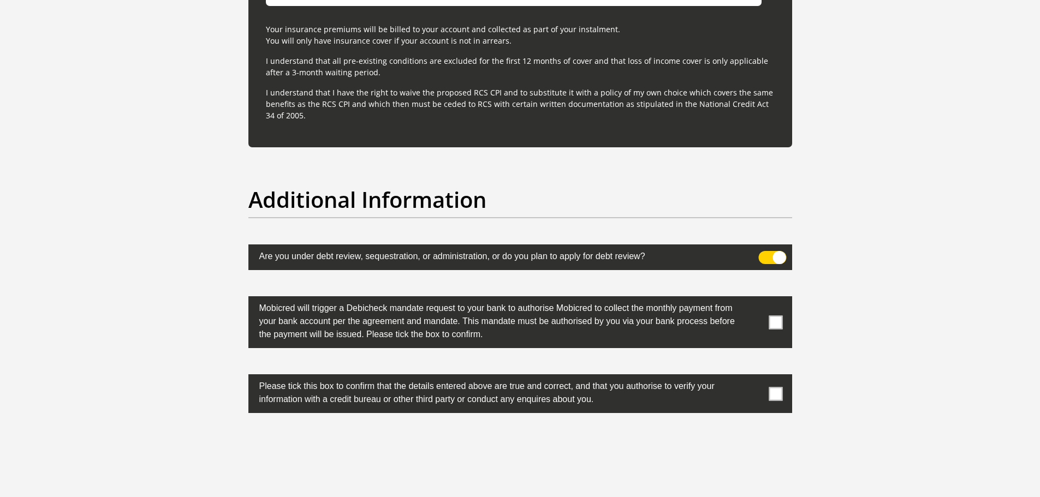
drag, startPoint x: 770, startPoint y: 318, endPoint x: 771, endPoint y: 323, distance: 5.5
click at [770, 318] on span at bounding box center [776, 322] width 14 height 14
click at [754, 299] on input "checkbox" at bounding box center [754, 299] width 0 height 0
click at [776, 395] on span at bounding box center [776, 394] width 14 height 14
click at [754, 377] on input "checkbox" at bounding box center [754, 377] width 0 height 0
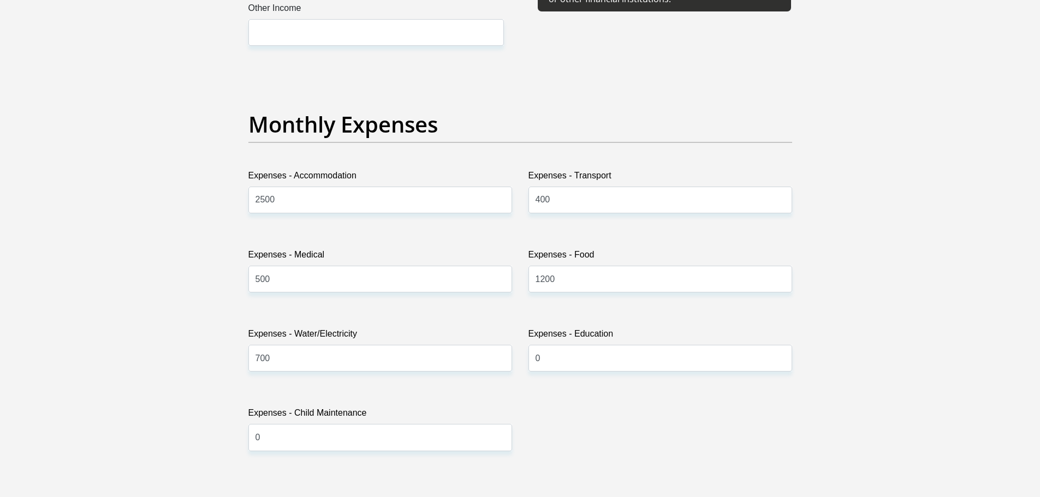
scroll to position [1604, 0]
